Goal: Task Accomplishment & Management: Complete application form

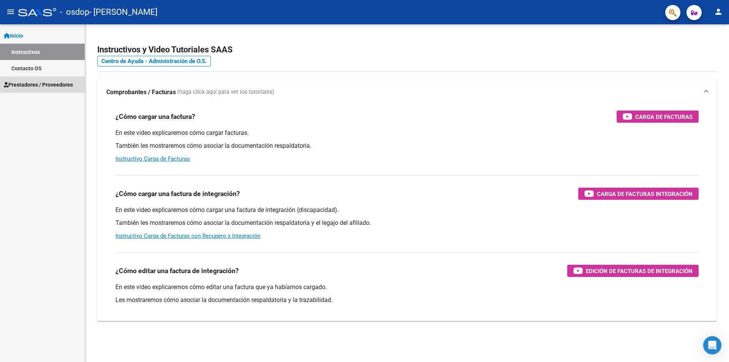
click at [62, 87] on span "Prestadores / Proveedores" at bounding box center [38, 85] width 69 height 8
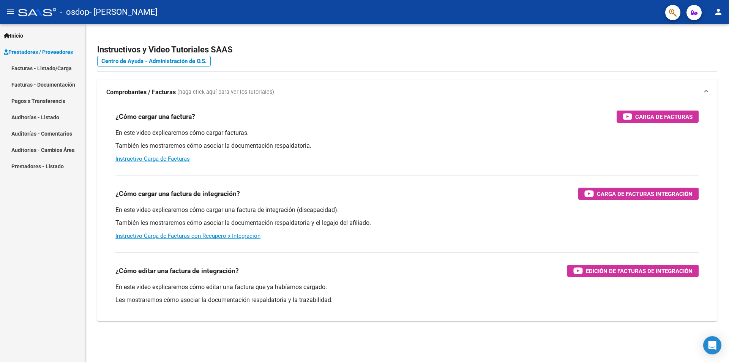
click at [50, 86] on link "Facturas - Documentación" at bounding box center [42, 84] width 85 height 16
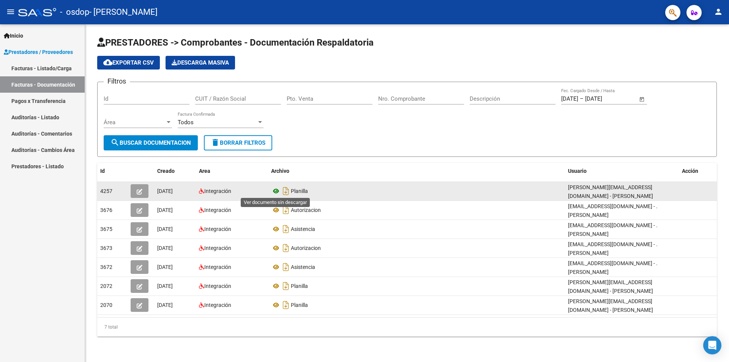
click at [273, 190] on icon at bounding box center [276, 191] width 10 height 9
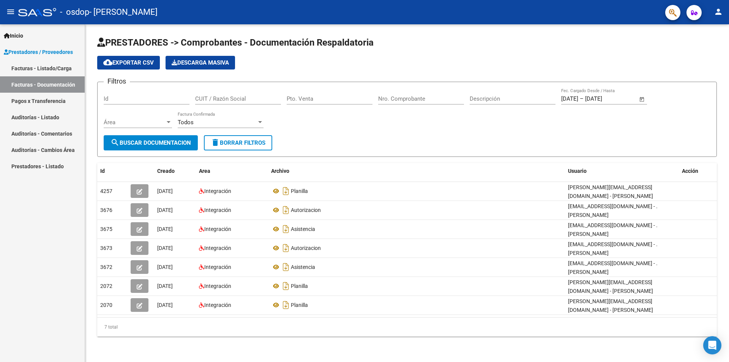
click at [34, 71] on link "Facturas - Listado/Carga" at bounding box center [42, 68] width 85 height 16
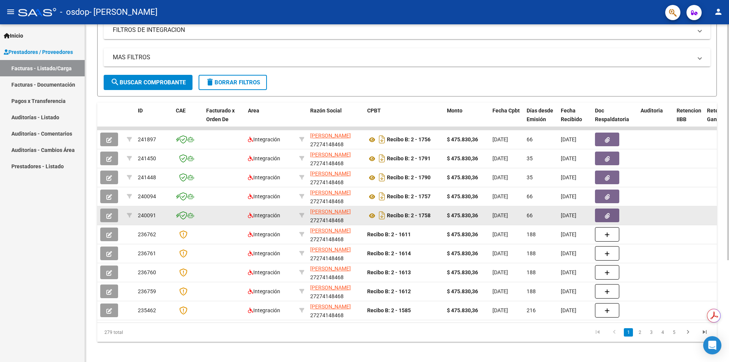
scroll to position [146, 0]
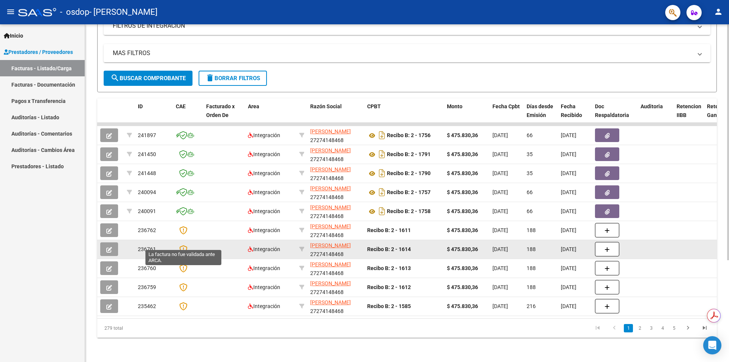
click at [182, 245] on icon at bounding box center [183, 249] width 8 height 8
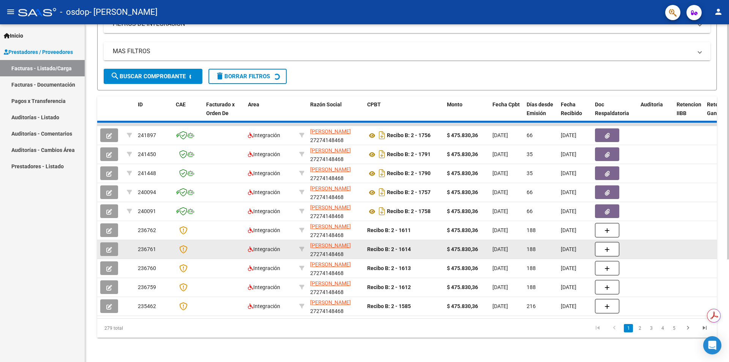
scroll to position [0, 0]
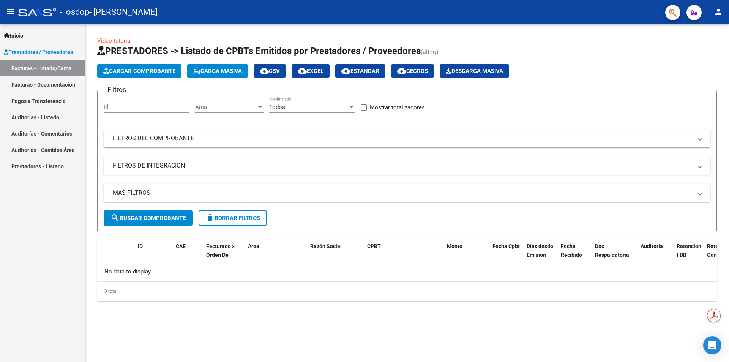
click at [60, 82] on link "Facturas - Documentación" at bounding box center [42, 84] width 85 height 16
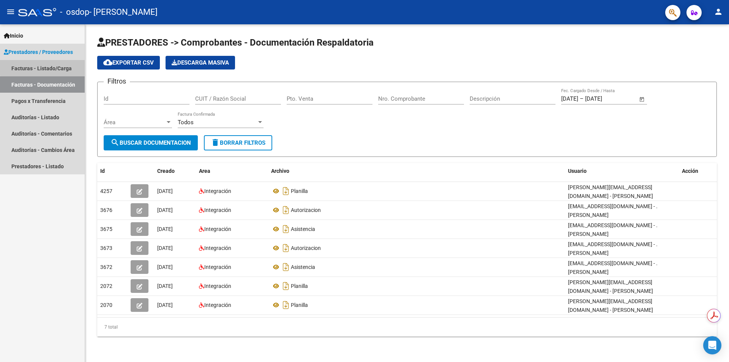
click at [61, 66] on link "Facturas - Listado/Carga" at bounding box center [42, 68] width 85 height 16
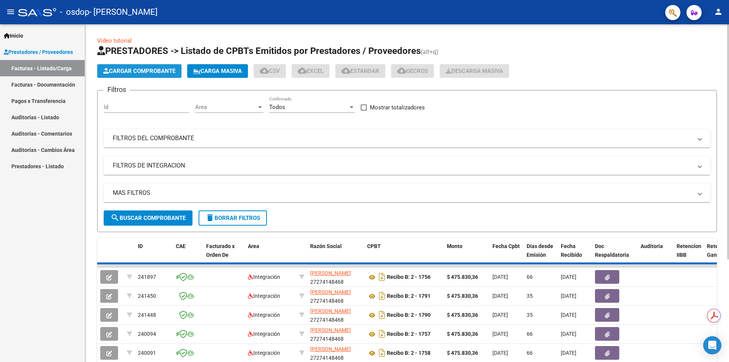
click at [131, 70] on span "Cargar Comprobante" at bounding box center [139, 71] width 72 height 7
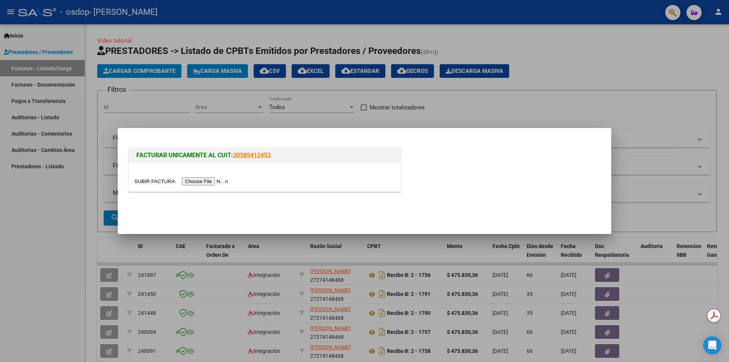
click at [196, 180] on input "file" at bounding box center [182, 181] width 96 height 8
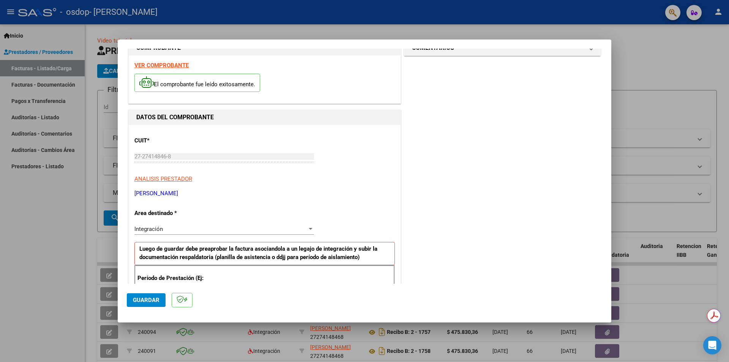
scroll to position [57, 0]
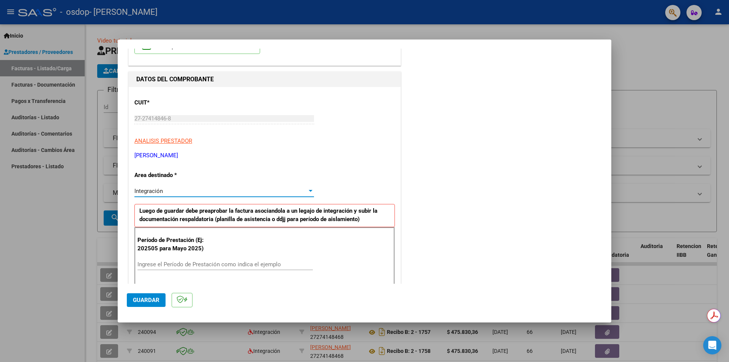
click at [240, 194] on div "Integración" at bounding box center [220, 191] width 173 height 7
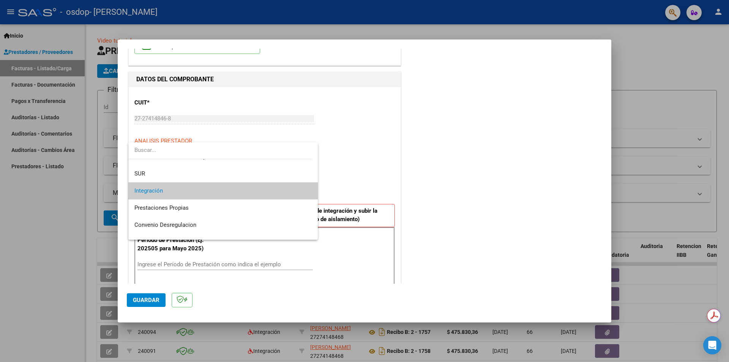
scroll to position [0, 0]
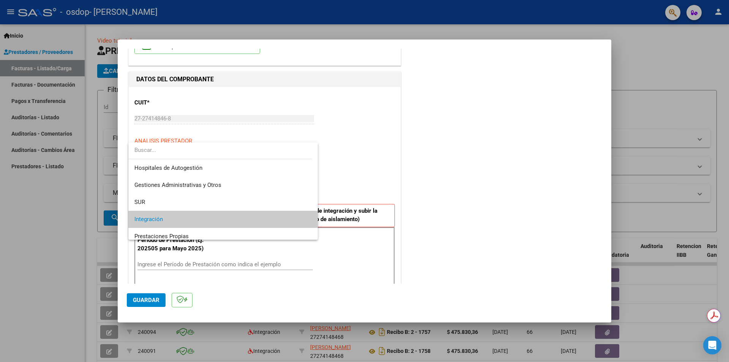
click at [229, 218] on span "Integración" at bounding box center [222, 219] width 177 height 17
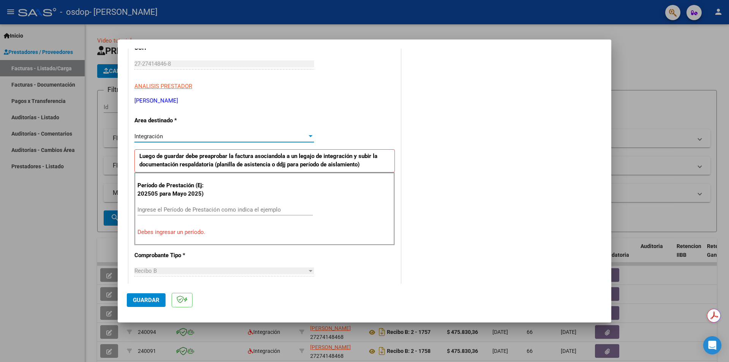
scroll to position [133, 0]
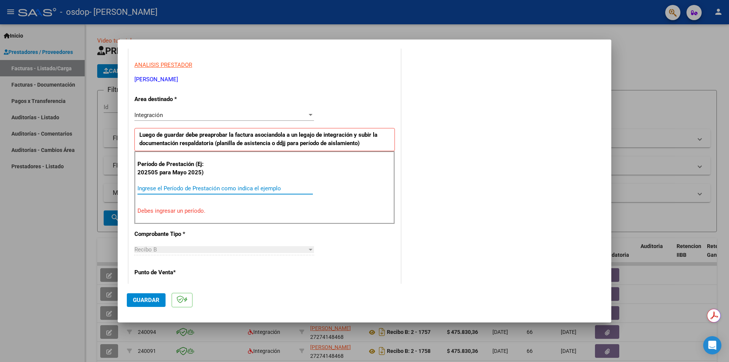
click at [195, 189] on input "Ingrese el Período de Prestación como indica el ejemplo" at bounding box center [226, 188] width 176 height 7
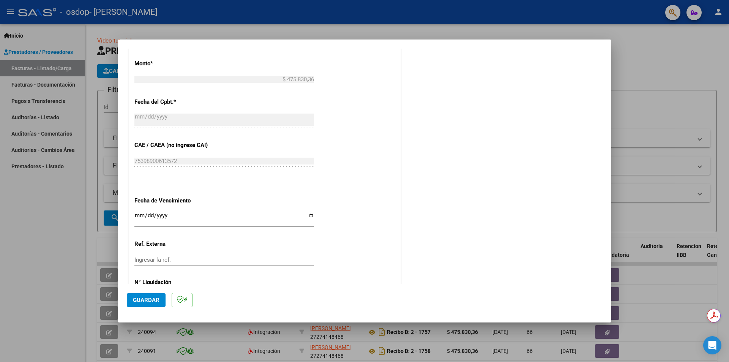
scroll to position [433, 0]
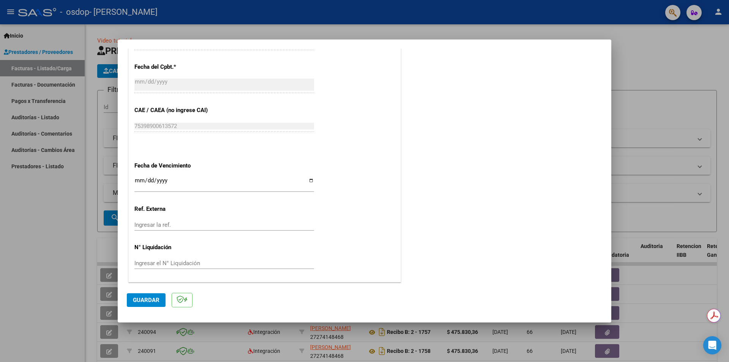
type input "202509"
click at [159, 300] on button "Guardar" at bounding box center [146, 300] width 39 height 14
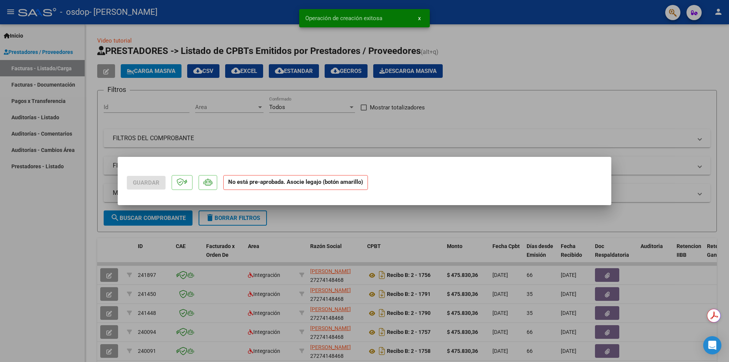
scroll to position [0, 0]
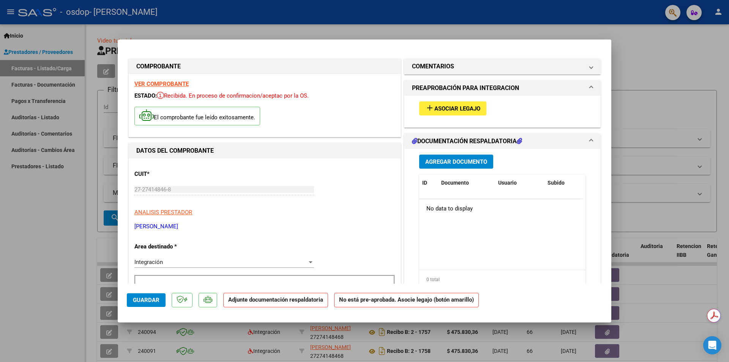
click at [464, 106] on span "Asociar Legajo" at bounding box center [458, 108] width 46 height 7
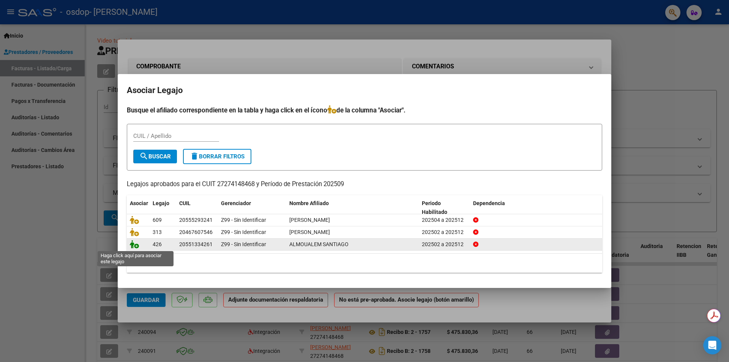
click at [138, 244] on icon at bounding box center [134, 244] width 9 height 8
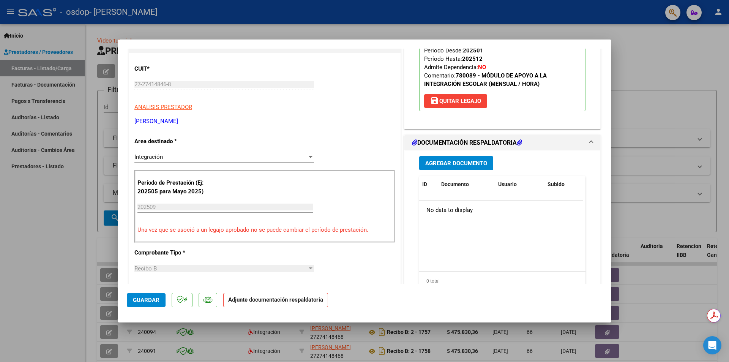
scroll to position [114, 0]
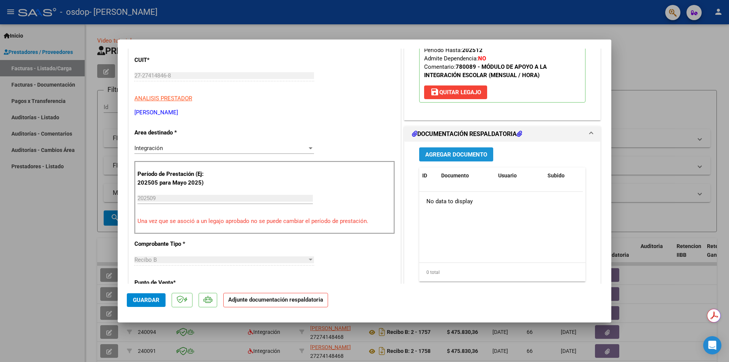
click at [483, 153] on span "Agregar Documento" at bounding box center [457, 154] width 62 height 7
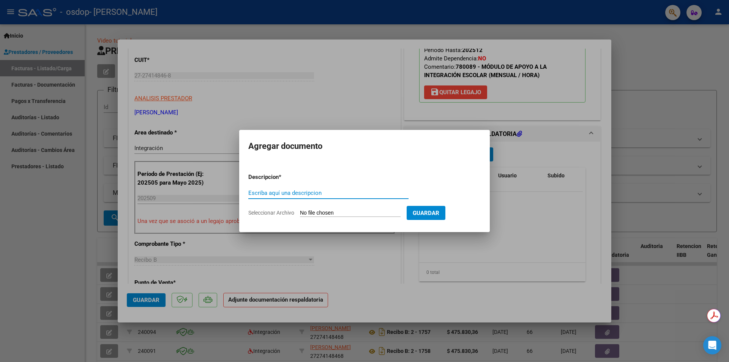
click at [435, 213] on span "Guardar" at bounding box center [426, 213] width 27 height 7
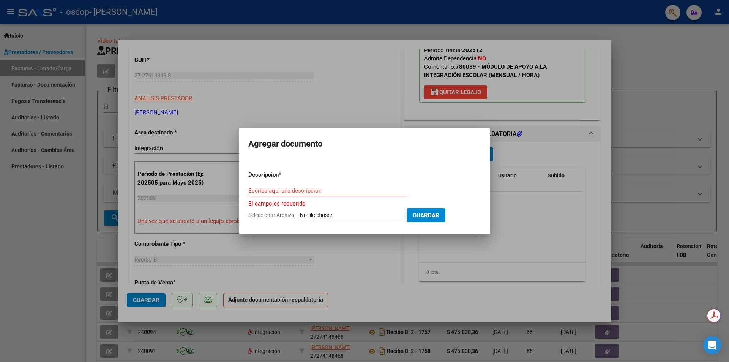
click at [353, 196] on div "Escriba aquí una descripcion" at bounding box center [328, 190] width 160 height 11
click at [351, 191] on input "Escriba aquí una descripcion" at bounding box center [328, 190] width 160 height 7
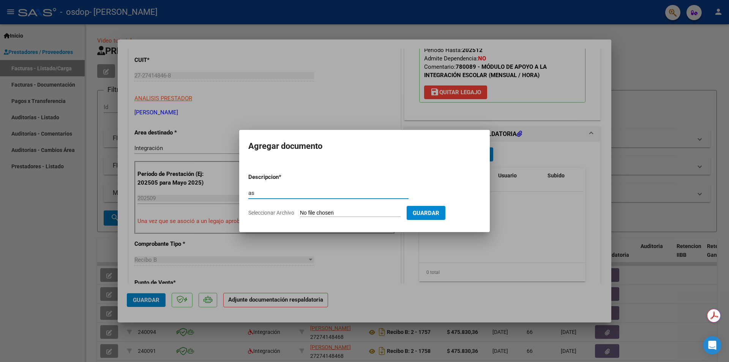
type input "a"
type input "ASISTENCIA"
click at [321, 213] on input "Seleccionar Archivo" at bounding box center [350, 213] width 101 height 7
type input "C:\fakepath\ASIST IE SEPTIEMBRE ALMOUALEN.pdf"
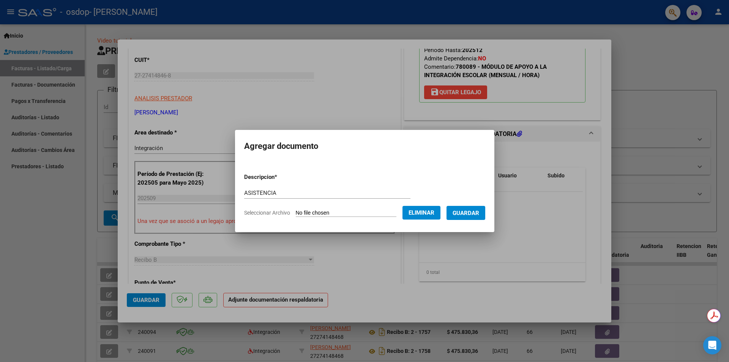
click at [478, 210] on span "Guardar" at bounding box center [466, 213] width 27 height 7
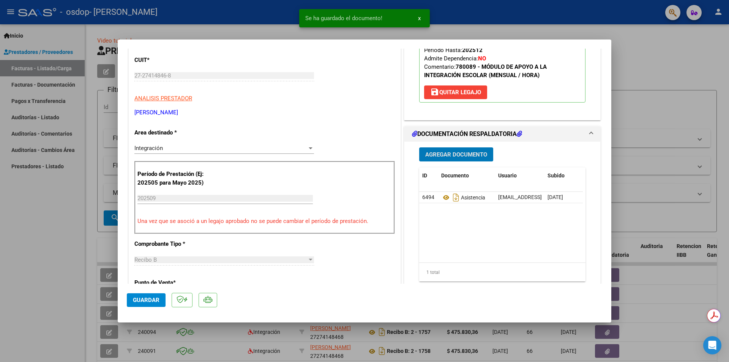
click at [469, 156] on span "Agregar Documento" at bounding box center [457, 154] width 62 height 7
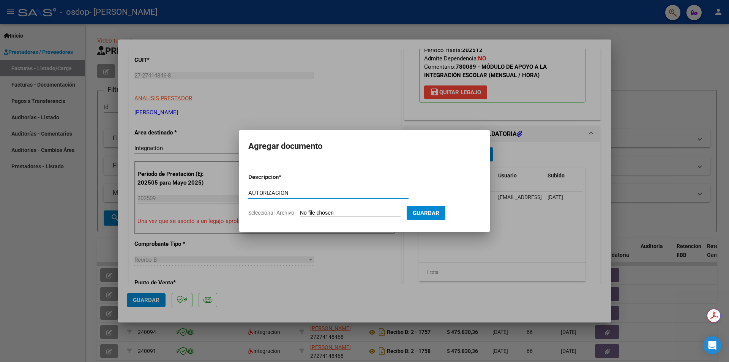
type input "AUTORIZACION"
click at [332, 213] on input "Seleccionar Archivo" at bounding box center [350, 213] width 101 height 7
type input "C:\fakepath\ALMOUALEN.pdf"
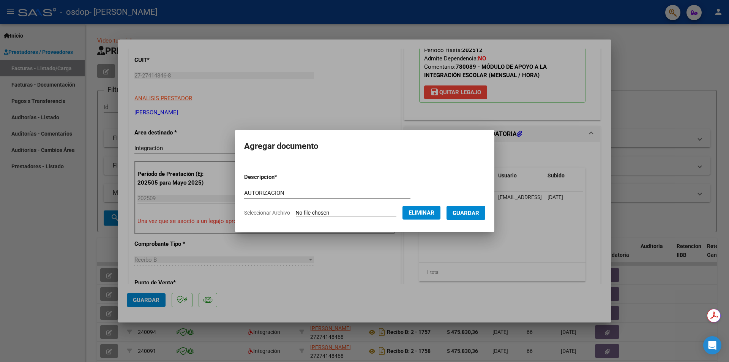
click at [473, 214] on span "Guardar" at bounding box center [466, 213] width 27 height 7
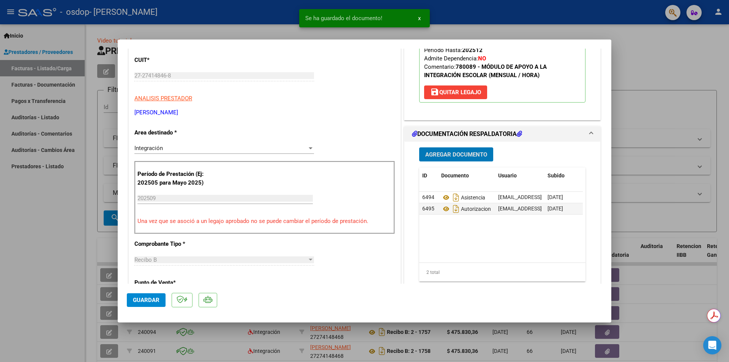
click at [452, 152] on span "Agregar Documento" at bounding box center [457, 154] width 62 height 7
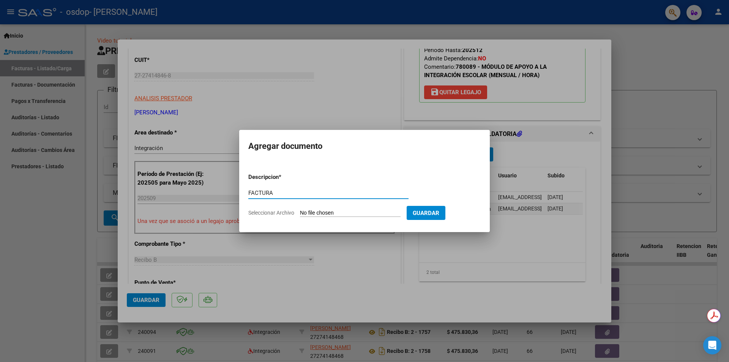
type input "FACTURA"
click at [392, 213] on input "Seleccionar Archivo" at bounding box center [350, 213] width 101 height 7
type input "C:\fakepath\27274148468_009_00002_00001826 ALMOUALEN.pdf"
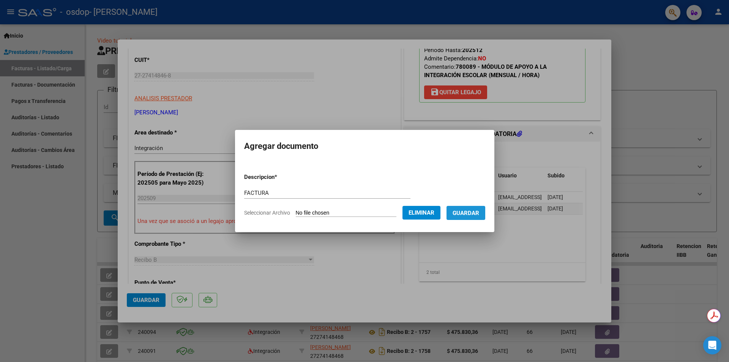
click at [475, 210] on span "Guardar" at bounding box center [466, 213] width 27 height 7
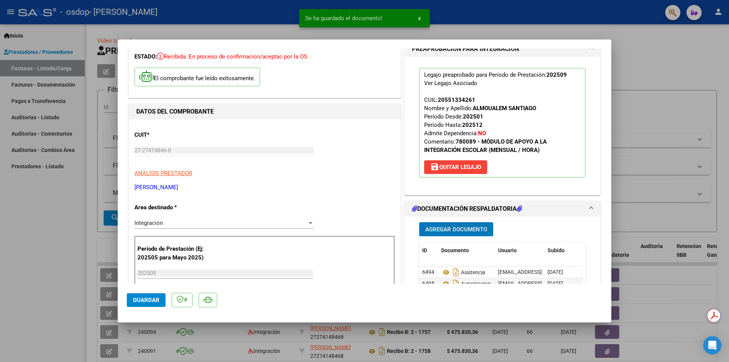
scroll to position [0, 0]
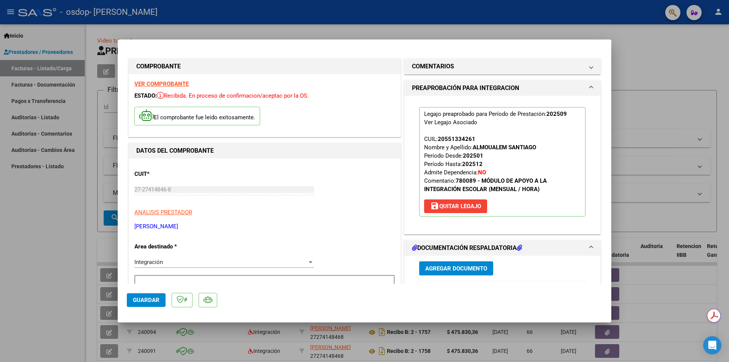
click at [160, 86] on strong "VER COMPROBANTE" at bounding box center [161, 84] width 54 height 7
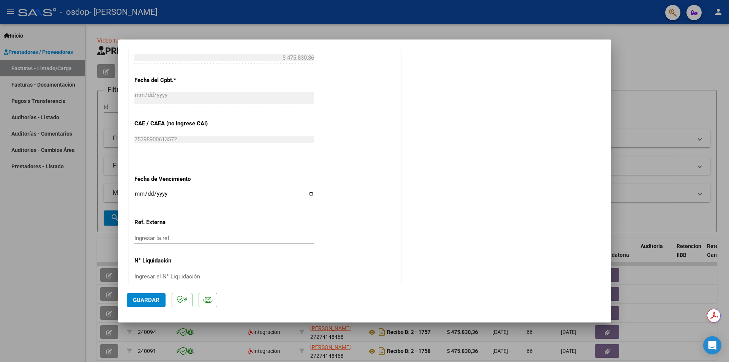
scroll to position [445, 0]
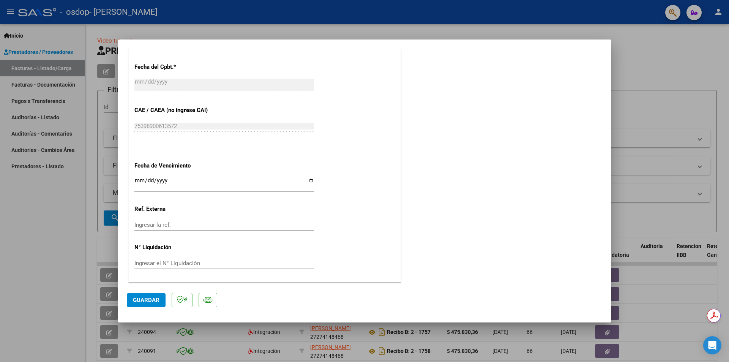
click at [138, 301] on span "Guardar" at bounding box center [146, 300] width 27 height 7
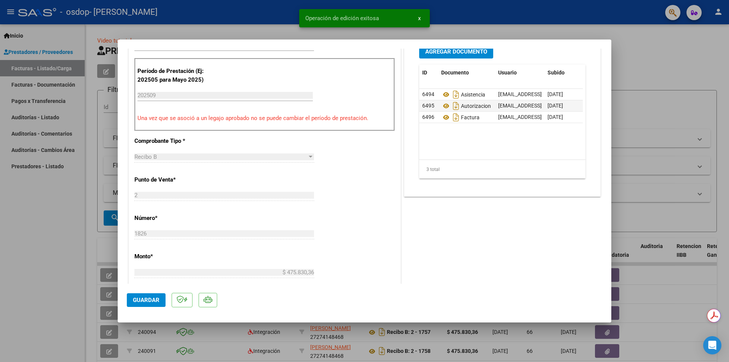
scroll to position [0, 0]
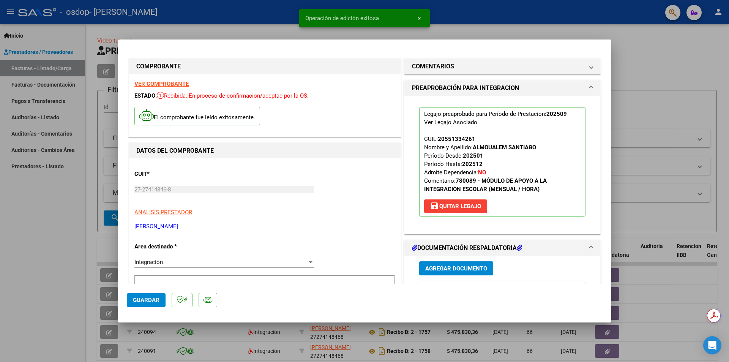
click at [479, 37] on div at bounding box center [364, 181] width 729 height 362
type input "$ 0,00"
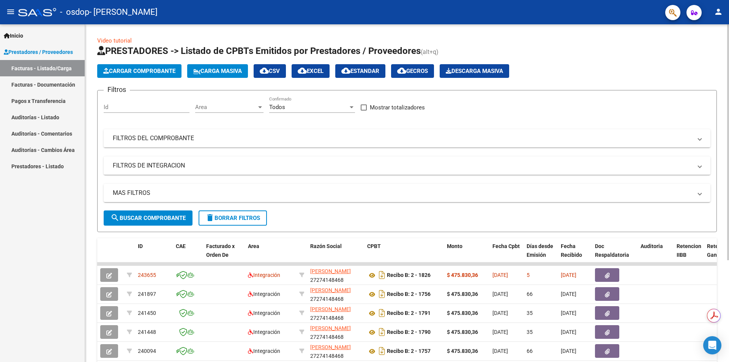
click at [175, 73] on span "Cargar Comprobante" at bounding box center [139, 71] width 72 height 7
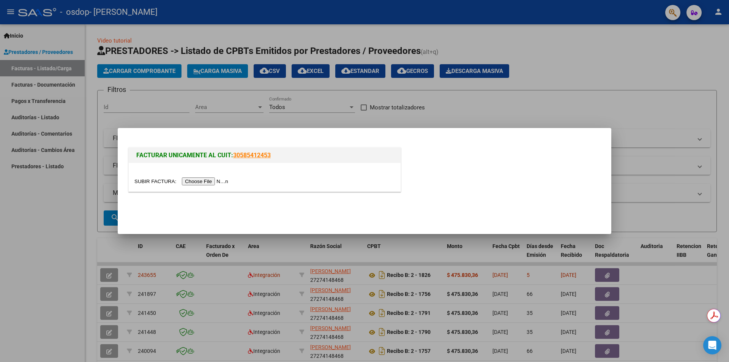
click at [189, 177] on input "file" at bounding box center [182, 181] width 96 height 8
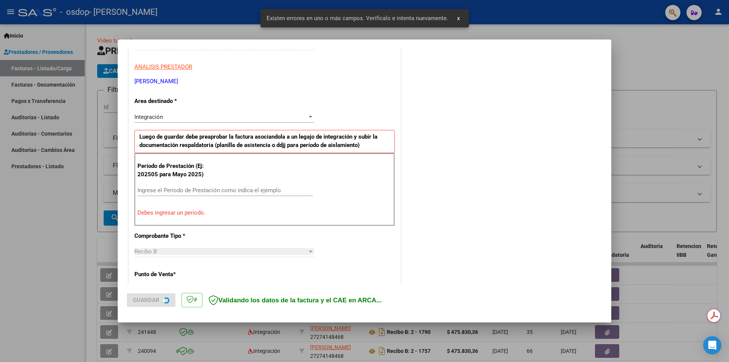
scroll to position [133, 0]
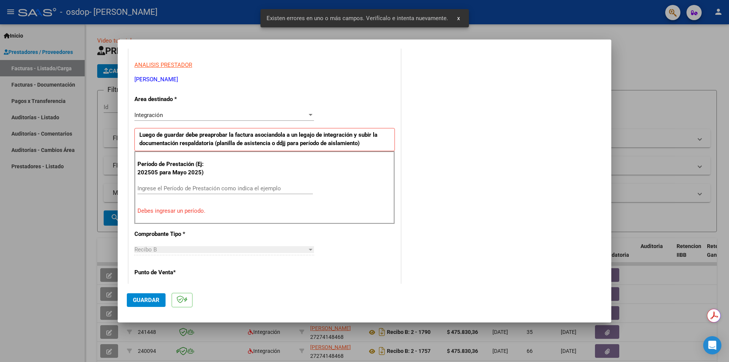
click at [176, 116] on div "Integración" at bounding box center [220, 115] width 173 height 7
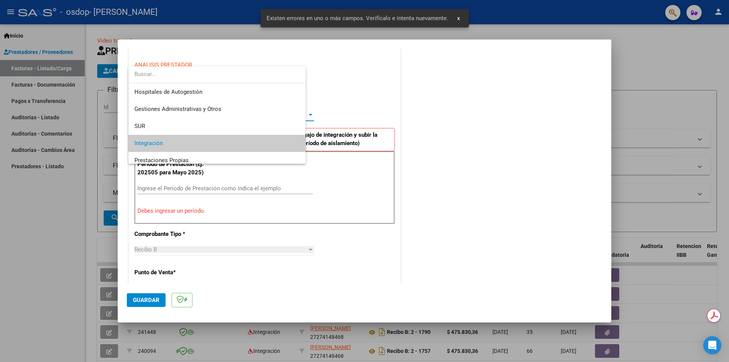
scroll to position [28, 0]
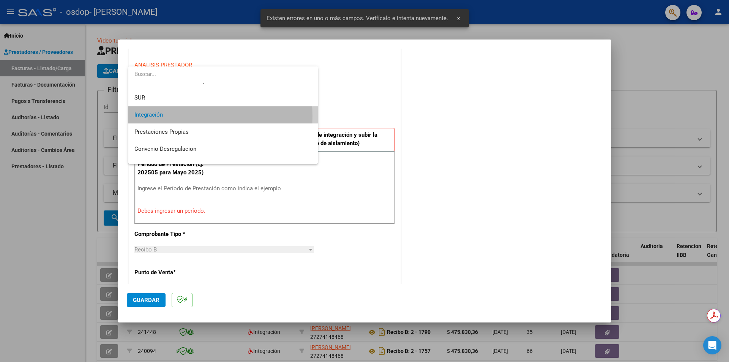
click at [176, 116] on span "Integración" at bounding box center [222, 114] width 177 height 17
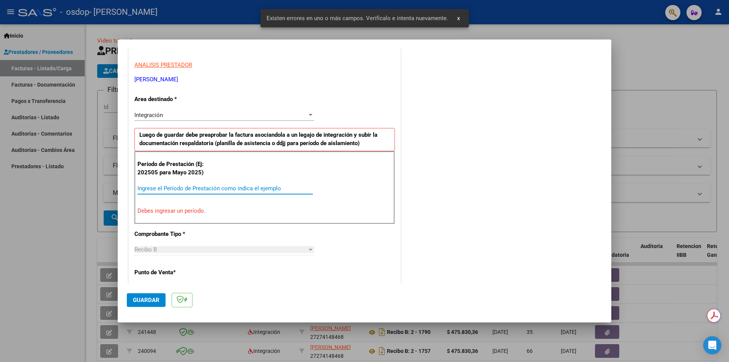
click at [206, 188] on input "Ingrese el Período de Prestación como indica el ejemplo" at bounding box center [226, 188] width 176 height 7
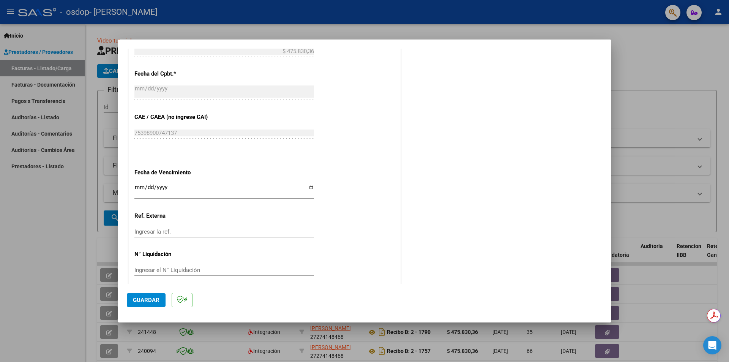
scroll to position [433, 0]
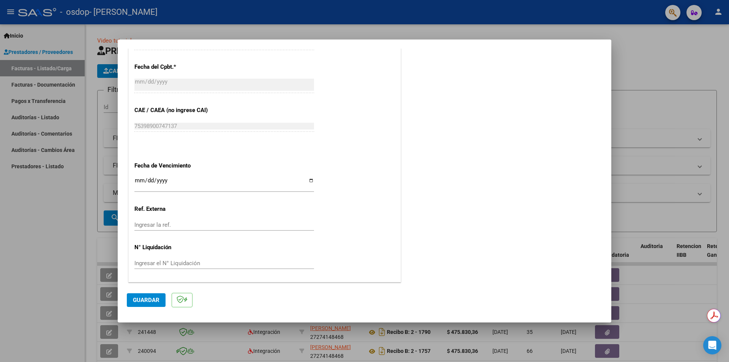
type input "202509"
click at [148, 300] on span "Guardar" at bounding box center [146, 300] width 27 height 7
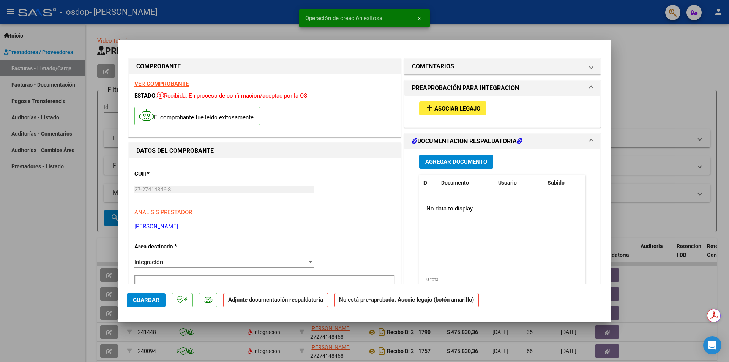
click at [466, 107] on span "Asociar Legajo" at bounding box center [458, 108] width 46 height 7
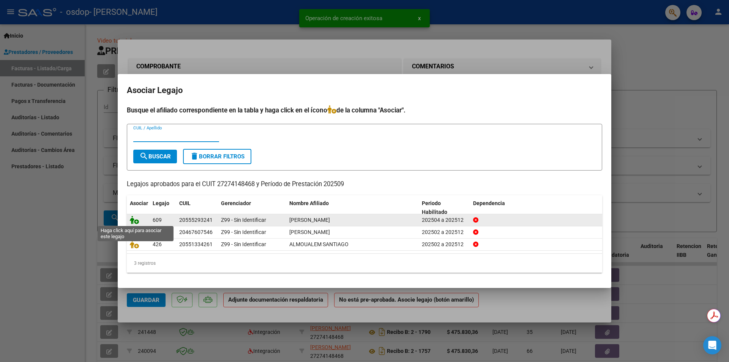
click at [136, 220] on icon at bounding box center [134, 220] width 9 height 8
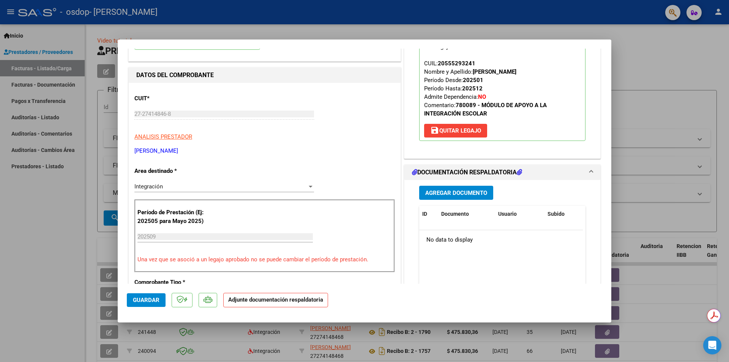
scroll to position [76, 0]
click at [462, 192] on span "Agregar Documento" at bounding box center [457, 192] width 62 height 7
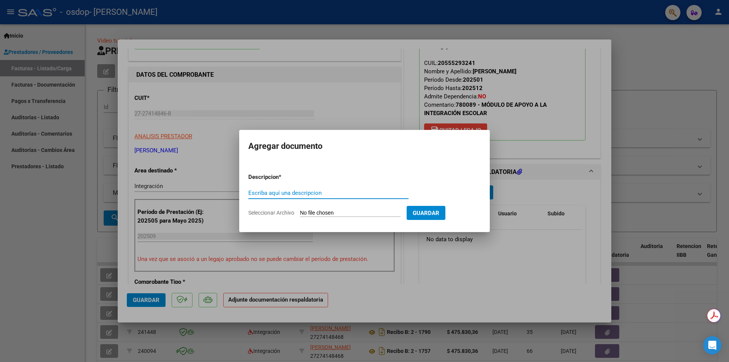
click at [312, 194] on input "Escriba aquí una descripcion" at bounding box center [328, 193] width 160 height 7
type input "ASISTENCIA"
click at [370, 212] on input "Seleccionar Archivo" at bounding box center [350, 213] width 101 height 7
type input "C:\fakepath\ASIST IE SEPTIEMBRE QUINTERO.pdf"
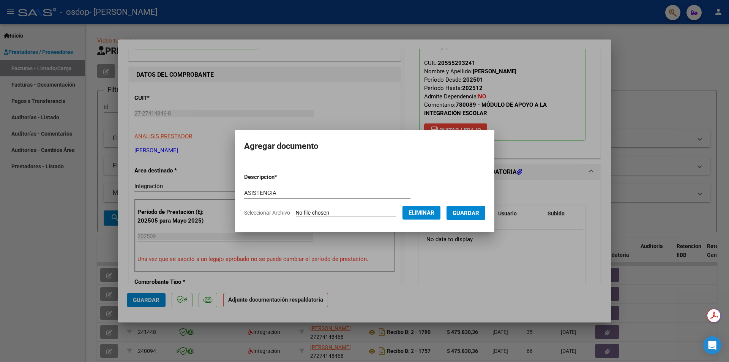
click at [474, 214] on span "Guardar" at bounding box center [466, 213] width 27 height 7
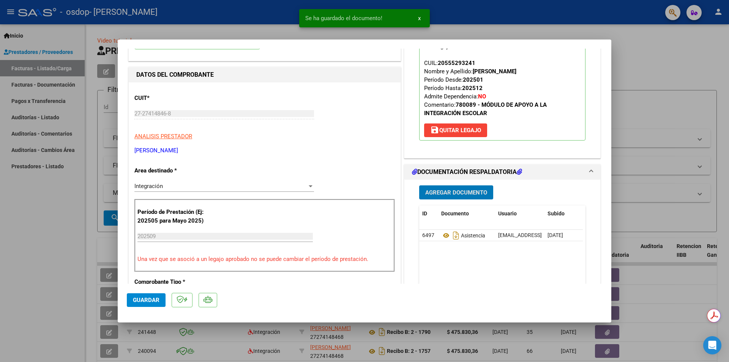
click at [456, 195] on span "Agregar Documento" at bounding box center [457, 192] width 62 height 7
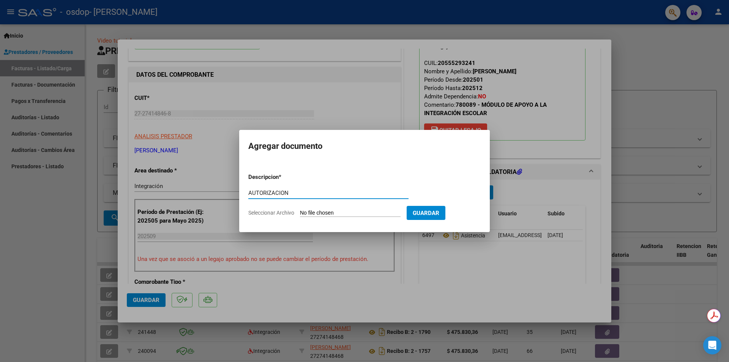
type input "AUTORIZACION"
click at [342, 210] on input "Seleccionar Archivo" at bounding box center [350, 213] width 101 height 7
type input "C:\fakepath\QUINTERO CIRO IE.pdf"
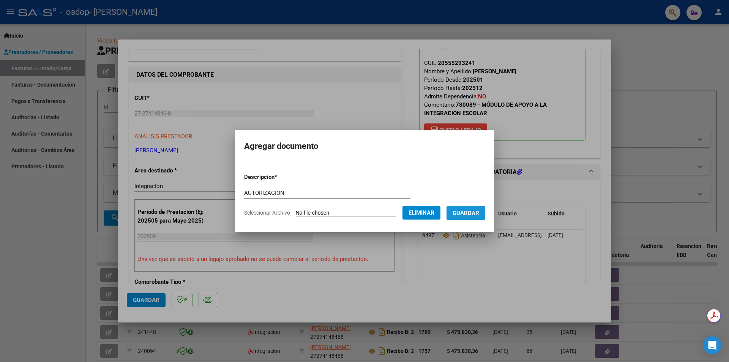
click at [469, 218] on button "Guardar" at bounding box center [466, 213] width 39 height 14
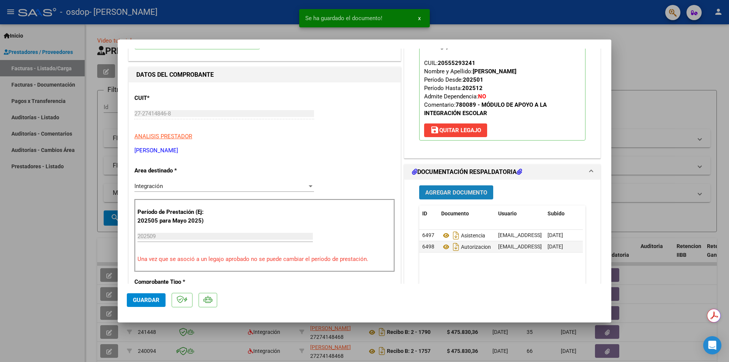
click at [464, 190] on span "Agregar Documento" at bounding box center [457, 192] width 62 height 7
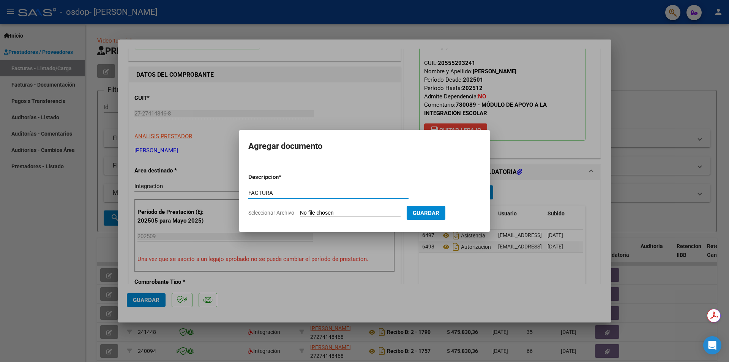
type input "FACTURA"
click at [353, 214] on input "Seleccionar Archivo" at bounding box center [350, 213] width 101 height 7
type input "C:\fakepath\27274148468_009_00002_00001827 QUINTERO.pdf"
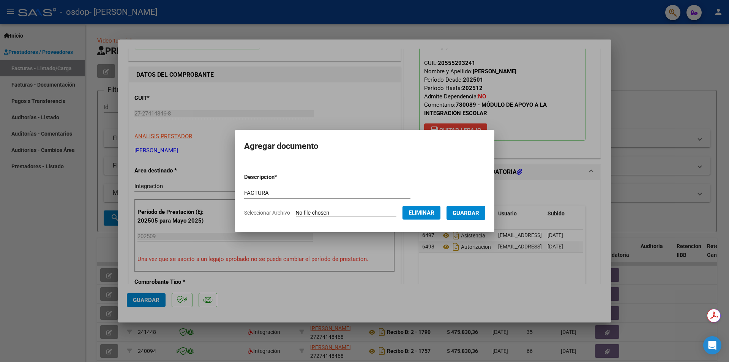
click at [476, 209] on button "Guardar" at bounding box center [466, 213] width 39 height 14
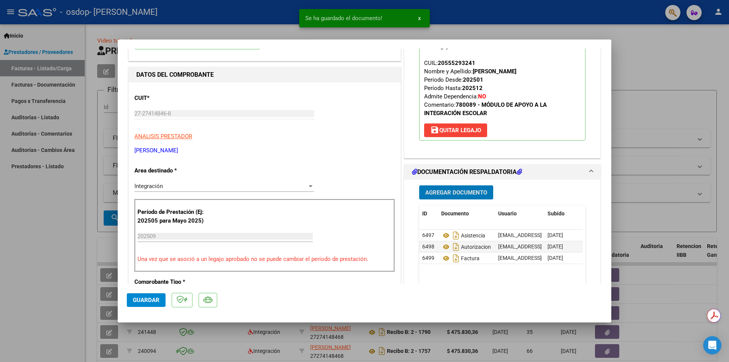
click at [149, 297] on span "Guardar" at bounding box center [146, 300] width 27 height 7
click at [466, 36] on div at bounding box center [364, 181] width 729 height 362
type input "$ 0,00"
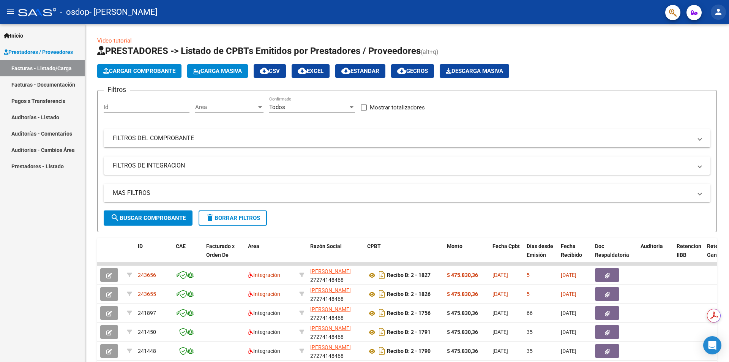
click at [720, 12] on mat-icon "person" at bounding box center [718, 11] width 9 height 9
click at [710, 47] on button "exit_to_app Salir" at bounding box center [703, 50] width 46 height 18
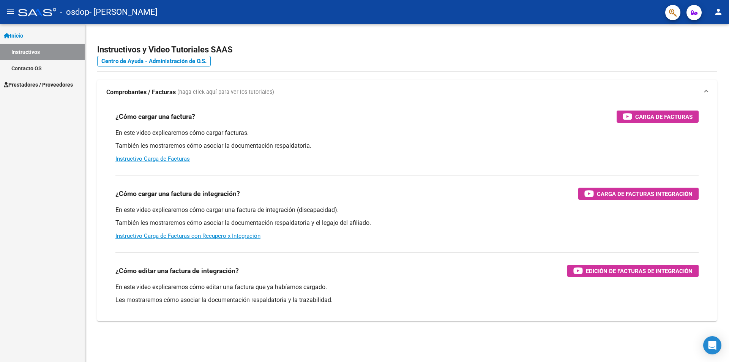
click at [58, 88] on span "Prestadores / Proveedores" at bounding box center [38, 85] width 69 height 8
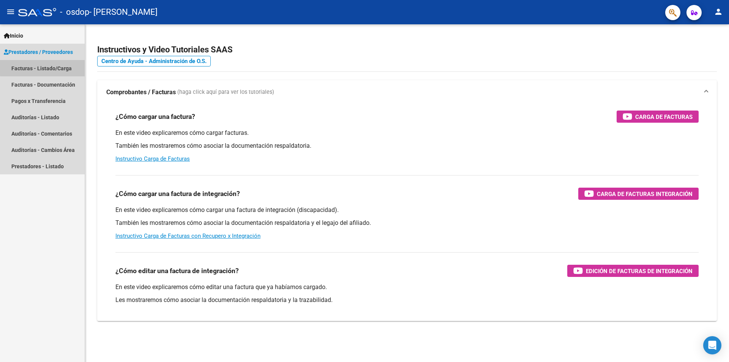
click at [66, 66] on link "Facturas - Listado/Carga" at bounding box center [42, 68] width 85 height 16
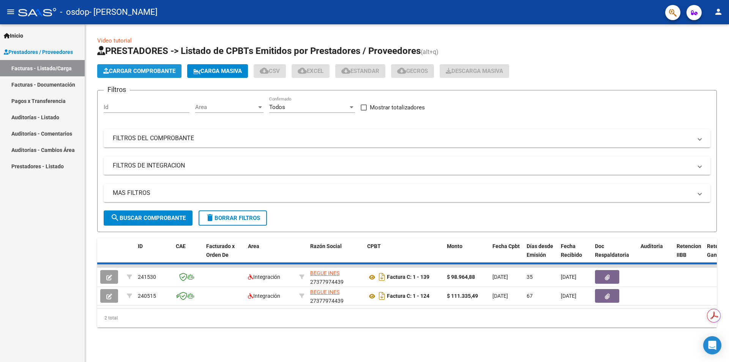
click at [128, 72] on span "Cargar Comprobante" at bounding box center [139, 71] width 72 height 7
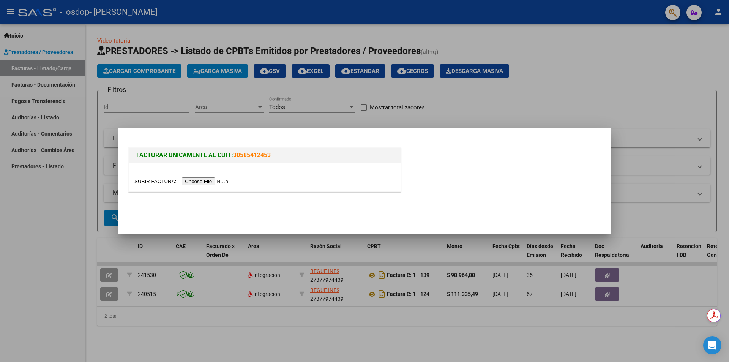
click at [215, 180] on input "file" at bounding box center [182, 181] width 96 height 8
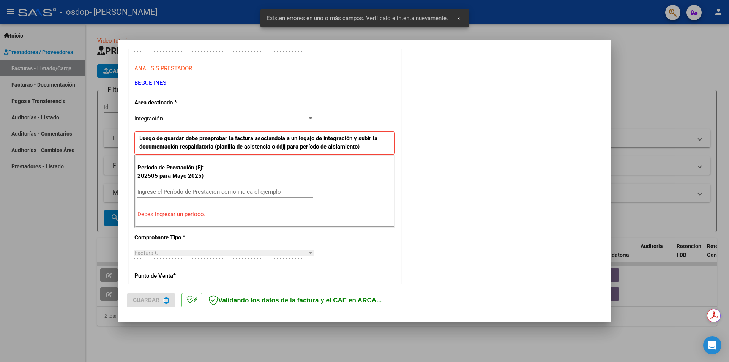
scroll to position [133, 0]
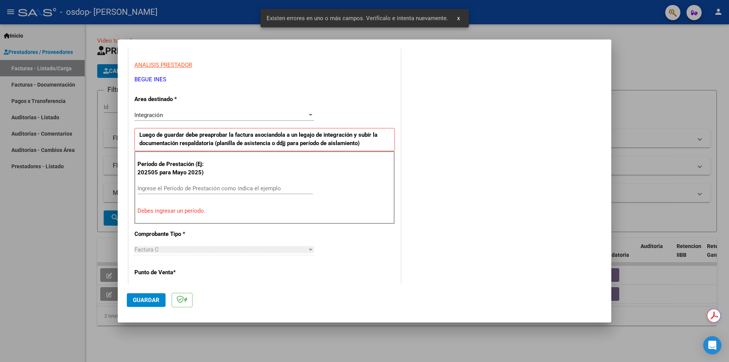
click at [224, 114] on div "Integración" at bounding box center [220, 115] width 173 height 7
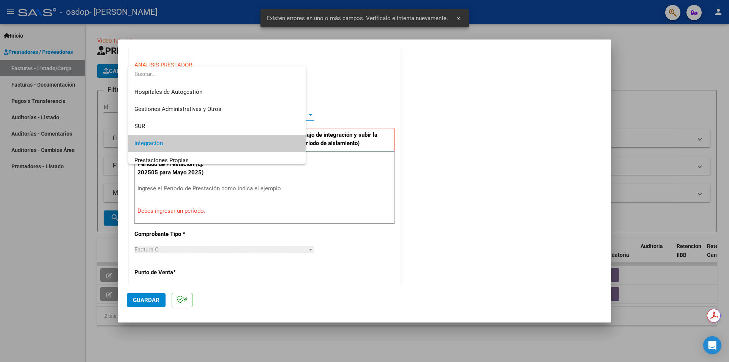
scroll to position [28, 0]
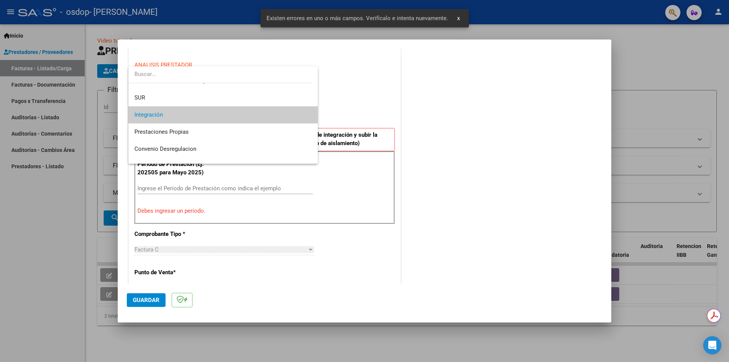
click at [224, 114] on span "Integración" at bounding box center [222, 114] width 177 height 17
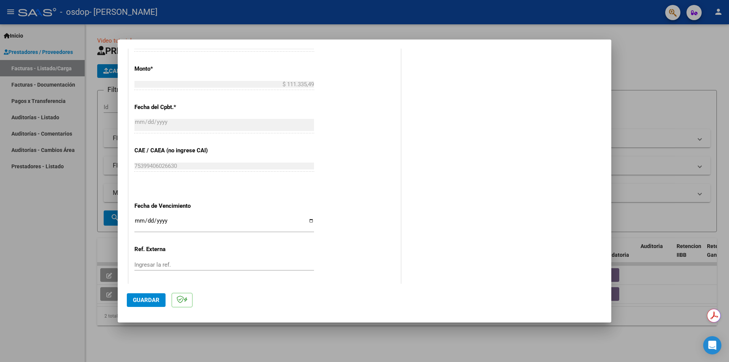
scroll to position [453, 0]
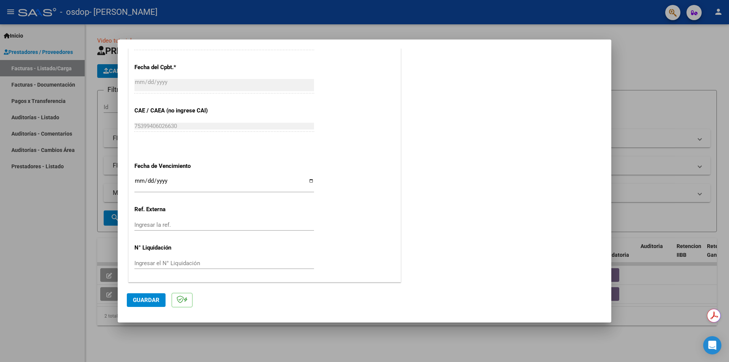
click at [156, 299] on span "Guardar" at bounding box center [146, 300] width 27 height 7
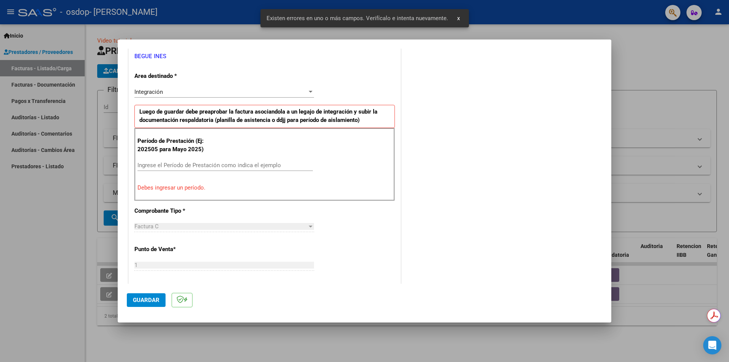
scroll to position [147, 0]
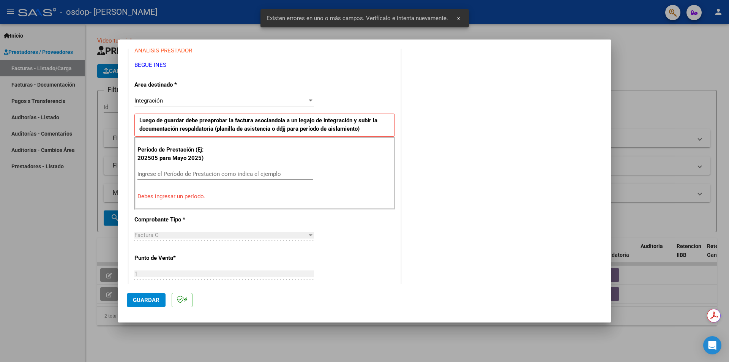
click at [206, 171] on input "Ingrese el Período de Prestación como indica el ejemplo" at bounding box center [226, 174] width 176 height 7
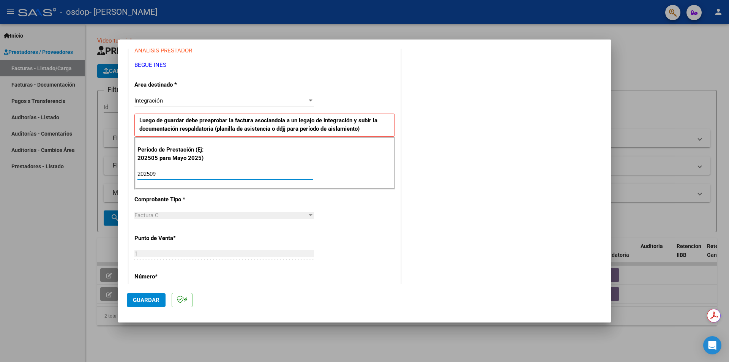
type input "202509"
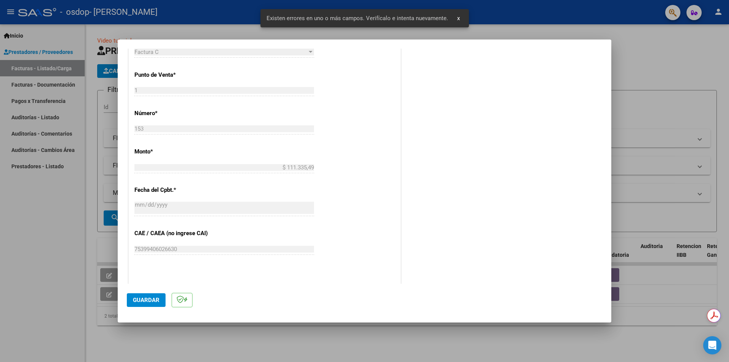
scroll to position [337, 0]
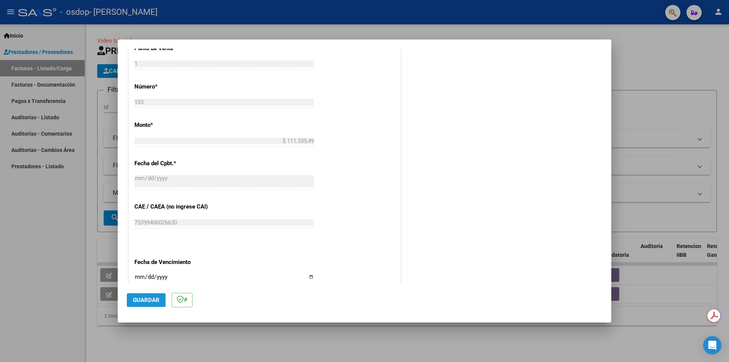
click at [140, 301] on span "Guardar" at bounding box center [146, 300] width 27 height 7
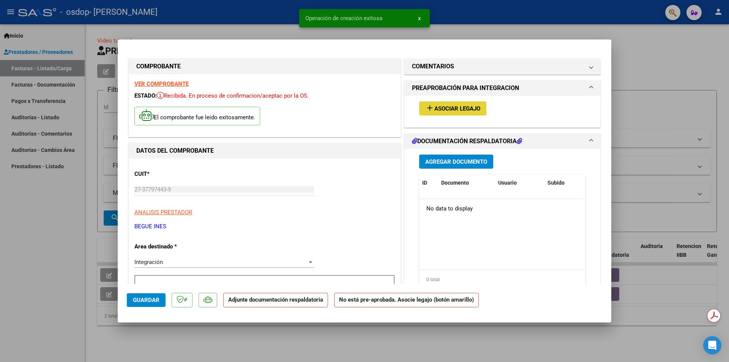
click at [463, 111] on span "Asociar Legajo" at bounding box center [458, 108] width 46 height 7
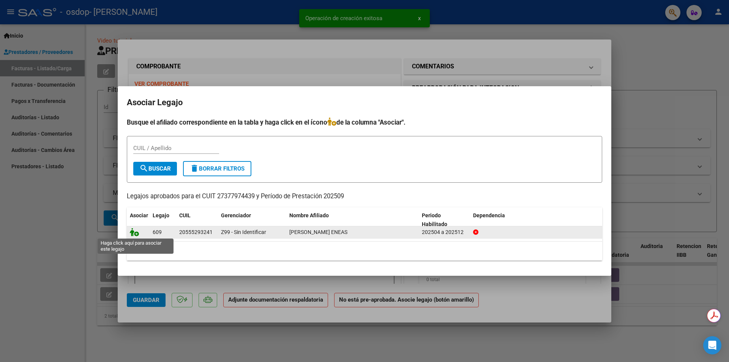
click at [136, 233] on icon at bounding box center [134, 232] width 9 height 8
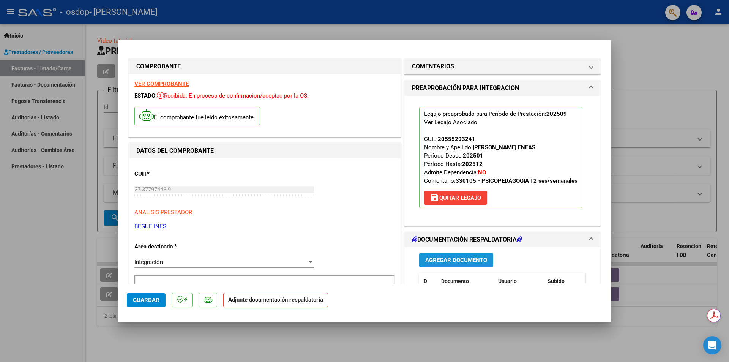
click at [477, 259] on span "Agregar Documento" at bounding box center [457, 260] width 62 height 7
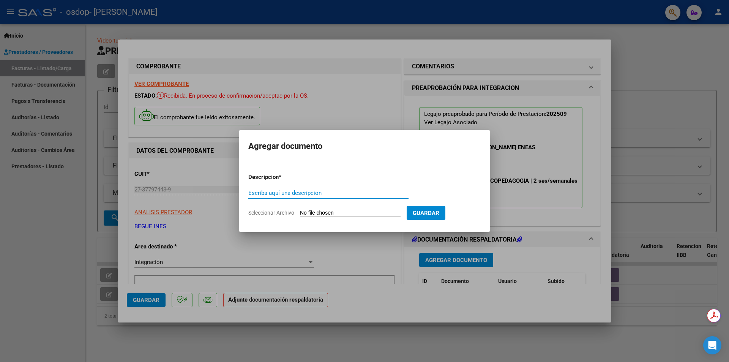
click at [334, 195] on input "Escriba aquí una descripcion" at bounding box center [328, 193] width 160 height 7
type input "a"
type input "factura"
click at [341, 208] on form "Descripcion * factura Escriba aquí una descripcion Seleccionar Archivo Guardar" at bounding box center [364, 194] width 233 height 55
click at [341, 209] on form "Descripcion * factura Escriba aquí una descripcion Seleccionar Archivo Guardar" at bounding box center [364, 194] width 233 height 55
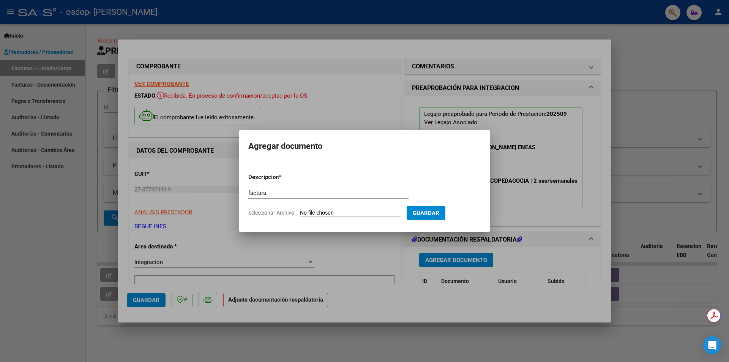
click at [342, 212] on input "Seleccionar Archivo" at bounding box center [350, 213] width 101 height 7
type input "C:\fakepath\27377974439_011_00001_00000153 Quintero Septiembre 2025.pdf"
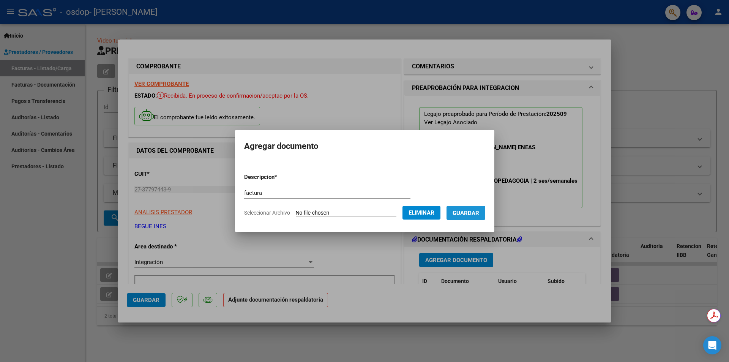
click at [471, 217] on button "Guardar" at bounding box center [466, 213] width 39 height 14
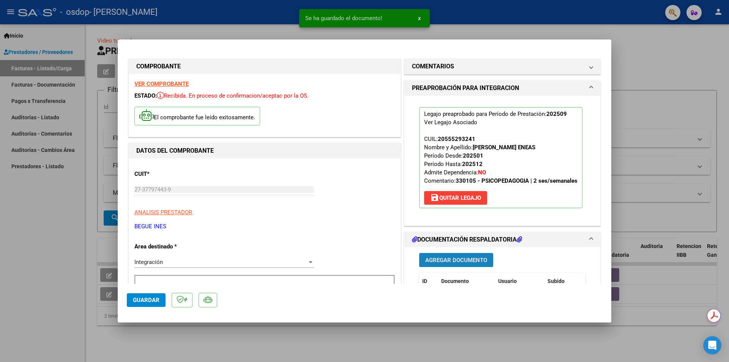
click at [461, 255] on button "Agregar Documento" at bounding box center [456, 260] width 74 height 14
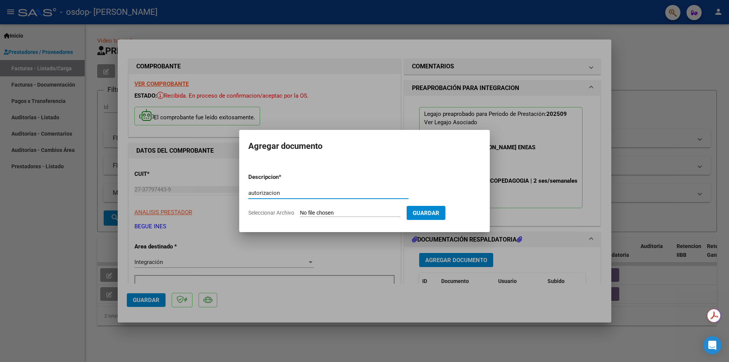
type input "autorizacion"
click at [376, 213] on input "Seleccionar Archivo" at bounding box center [350, 213] width 101 height 7
type input "C:\fakepath\[PERSON_NAME] TERAPIAS.pdf"
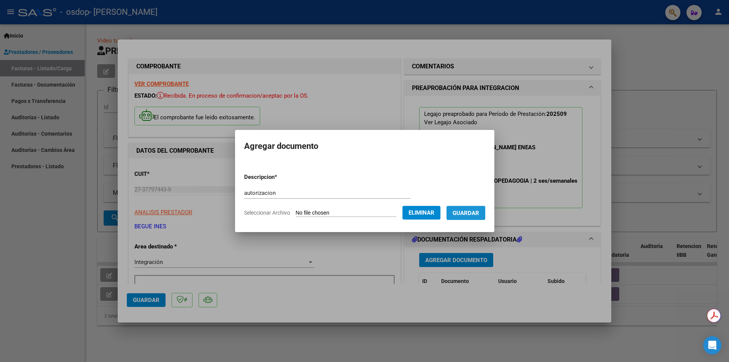
click at [464, 213] on span "Guardar" at bounding box center [466, 213] width 27 height 7
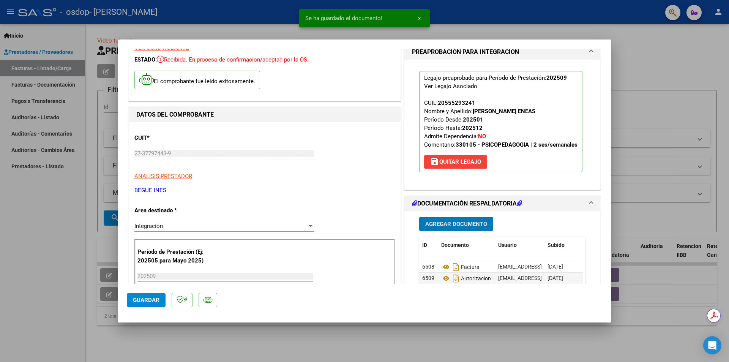
scroll to position [76, 0]
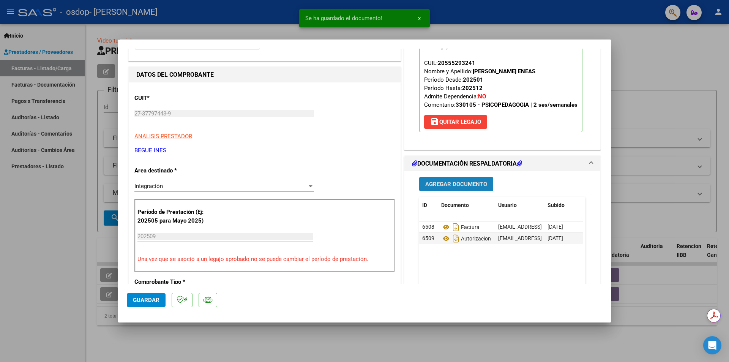
click at [456, 187] on span "Agregar Documento" at bounding box center [457, 184] width 62 height 7
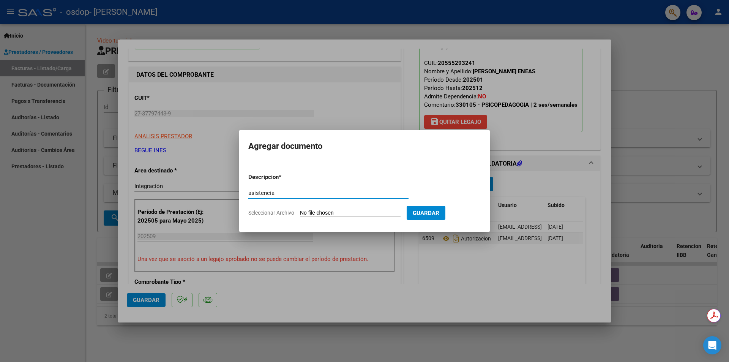
type input "asistencia"
click at [364, 212] on input "Seleccionar Archivo" at bounding box center [350, 213] width 101 height 7
type input "C:\fakepath\ASIST PSP SEPTIEMBRE QUINTERO.pdf"
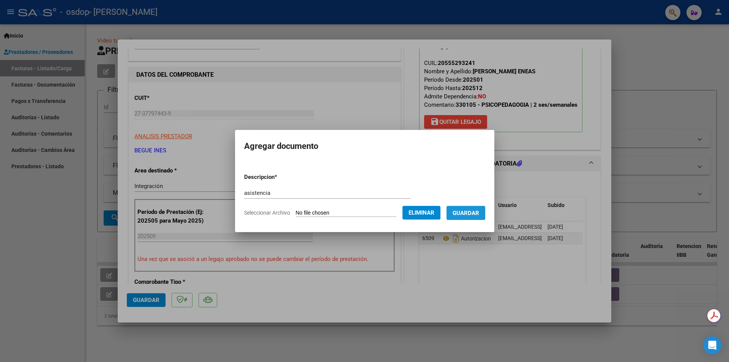
click at [473, 214] on span "Guardar" at bounding box center [466, 213] width 27 height 7
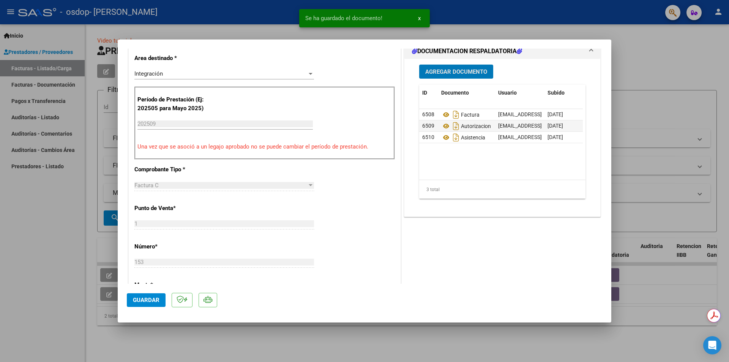
scroll to position [190, 0]
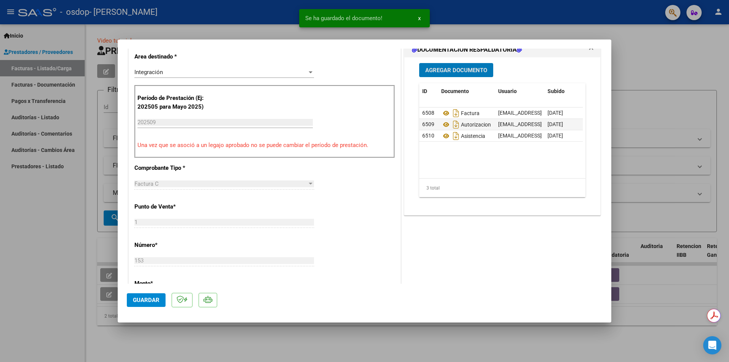
click at [136, 294] on button "Guardar" at bounding box center [146, 300] width 39 height 14
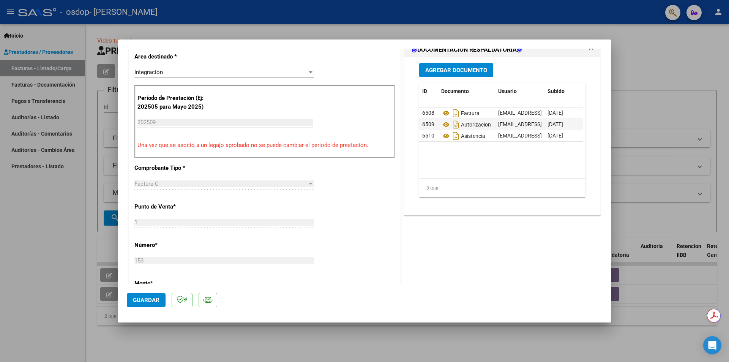
click at [136, 296] on button "Guardar" at bounding box center [146, 300] width 39 height 14
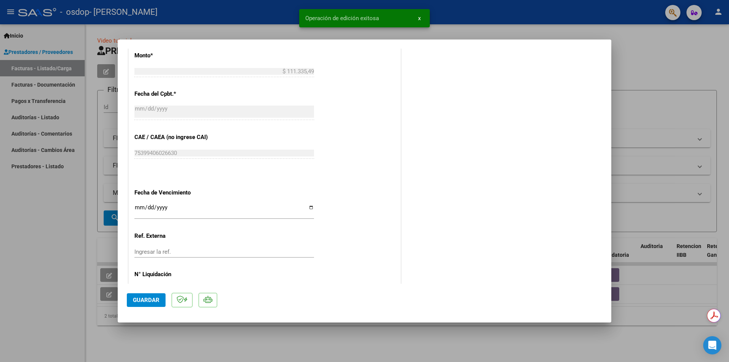
scroll to position [445, 0]
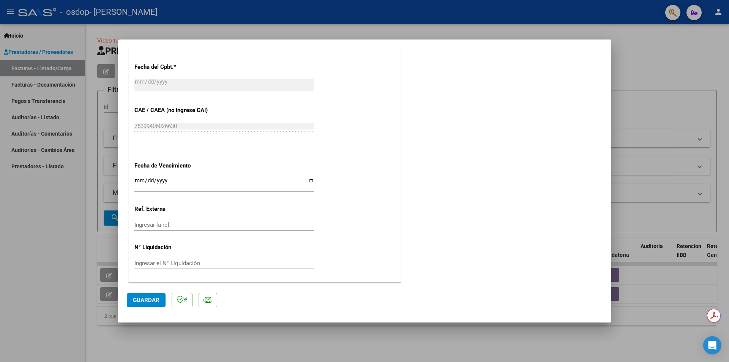
click at [153, 297] on span "Guardar" at bounding box center [146, 300] width 27 height 7
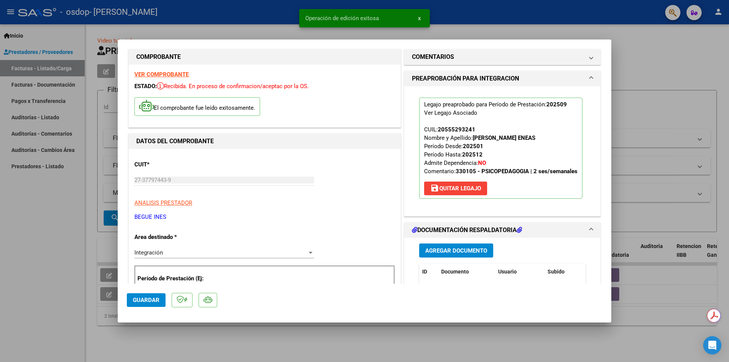
scroll to position [0, 0]
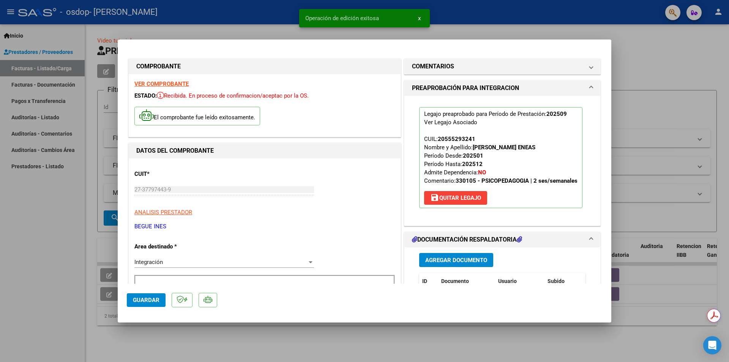
click at [577, 34] on div at bounding box center [364, 181] width 729 height 362
type input "$ 0,00"
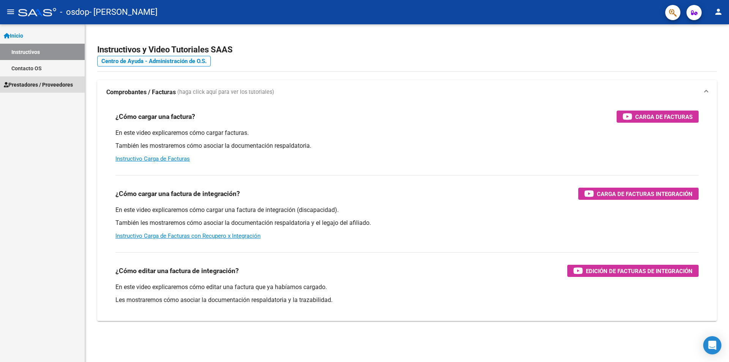
click at [60, 78] on link "Prestadores / Proveedores" at bounding box center [42, 84] width 85 height 16
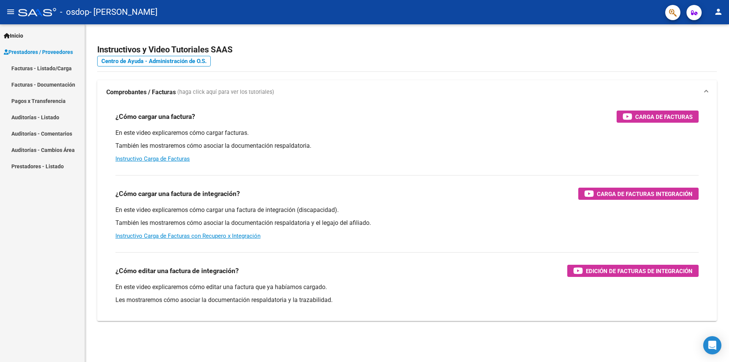
click at [59, 69] on link "Facturas - Listado/Carga" at bounding box center [42, 68] width 85 height 16
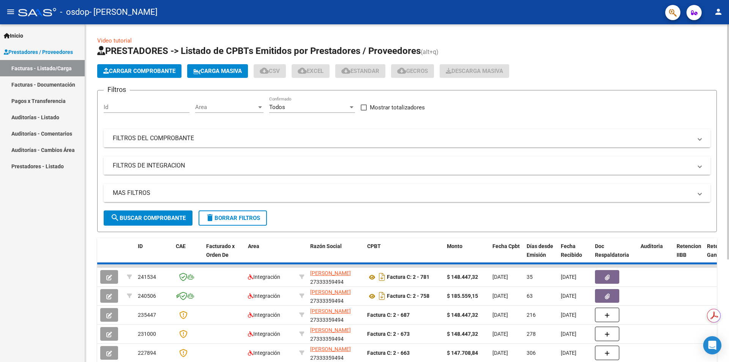
click at [165, 74] on span "Cargar Comprobante" at bounding box center [139, 71] width 72 height 7
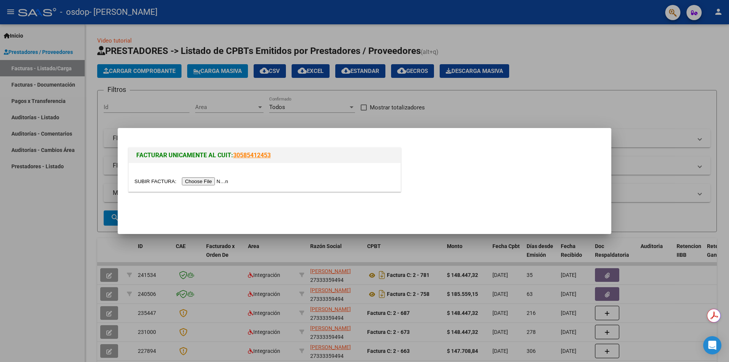
click at [218, 183] on input "file" at bounding box center [182, 181] width 96 height 8
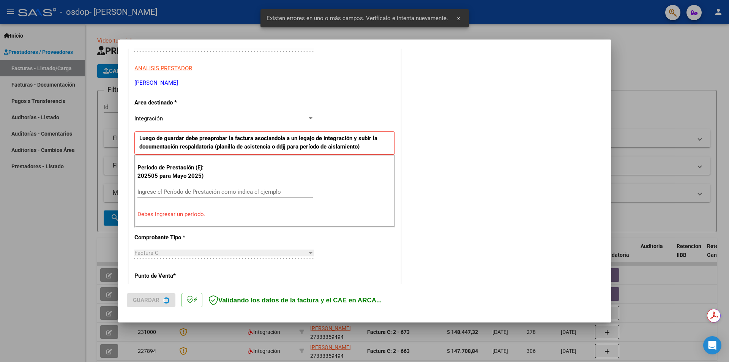
scroll to position [133, 0]
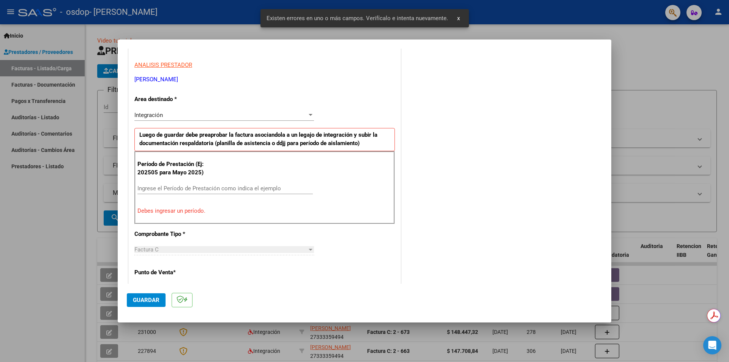
click at [199, 116] on div "Integración" at bounding box center [220, 115] width 173 height 7
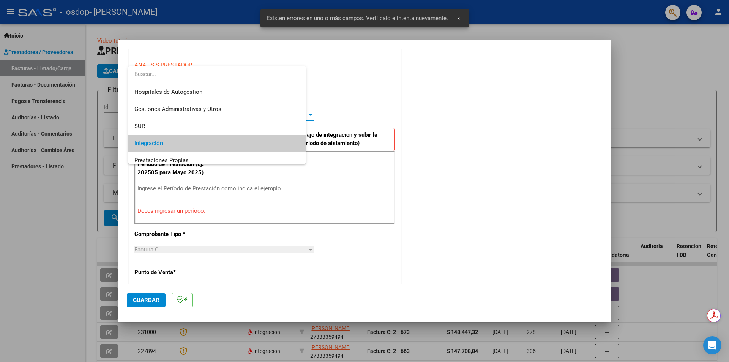
scroll to position [28, 0]
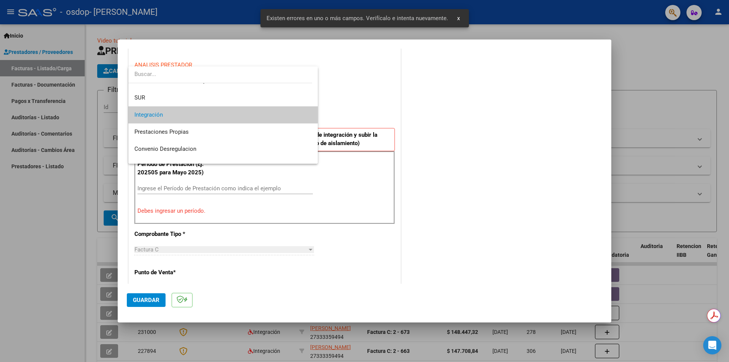
click at [199, 116] on span "Integración" at bounding box center [222, 114] width 177 height 17
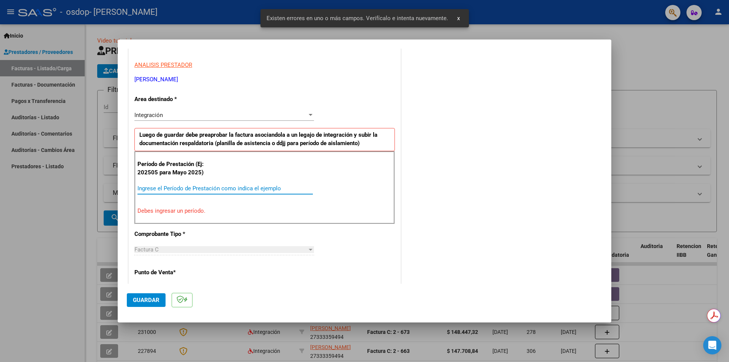
click at [195, 188] on input "Ingrese el Período de Prestación como indica el ejemplo" at bounding box center [226, 188] width 176 height 7
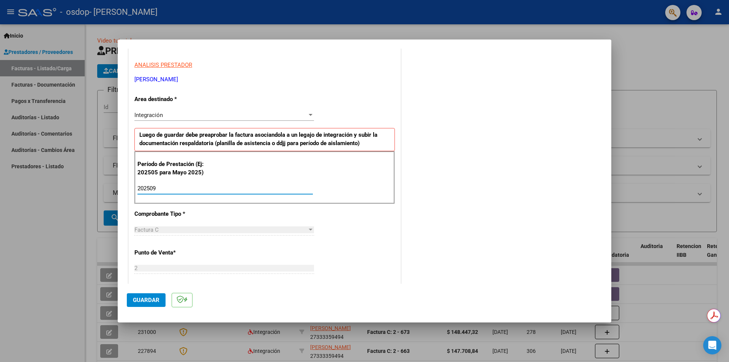
type input "202509"
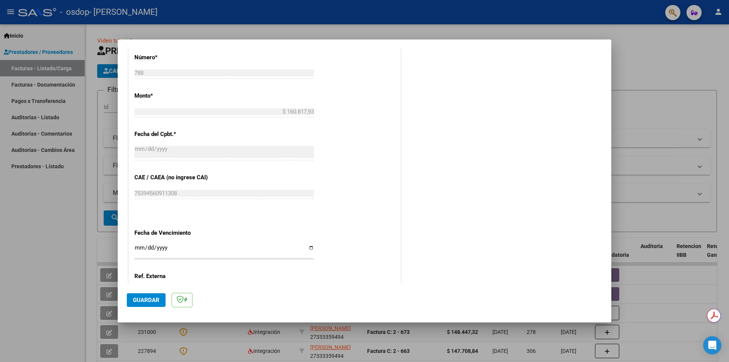
scroll to position [433, 0]
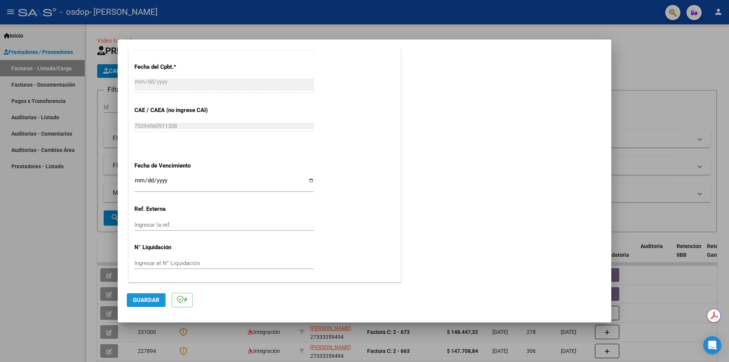
click at [155, 300] on span "Guardar" at bounding box center [146, 300] width 27 height 7
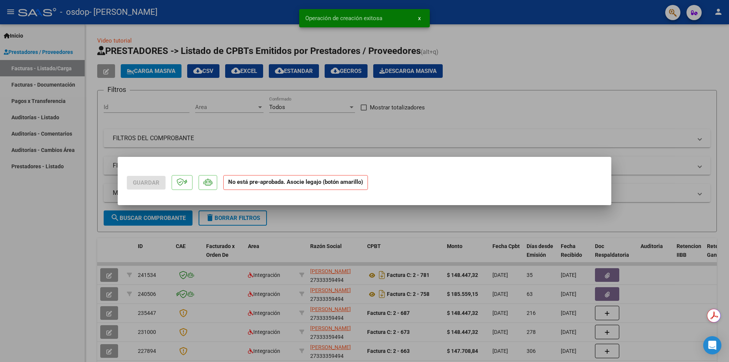
scroll to position [0, 0]
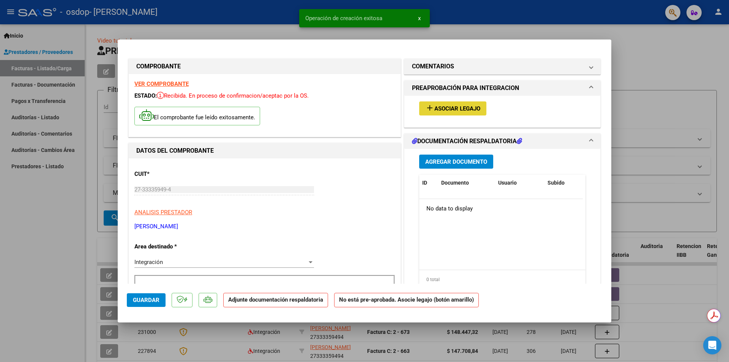
click at [445, 112] on span "Asociar Legajo" at bounding box center [458, 108] width 46 height 7
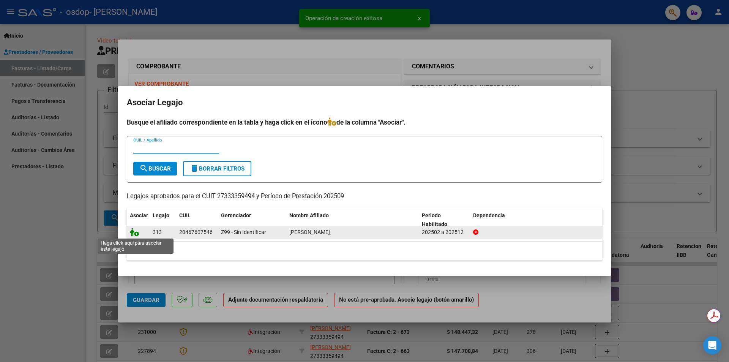
click at [137, 231] on icon at bounding box center [134, 232] width 9 height 8
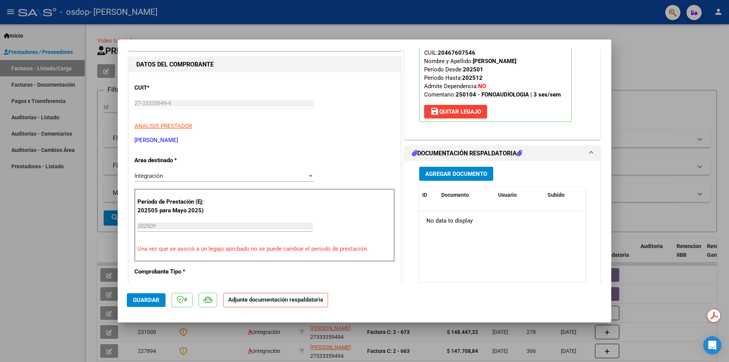
scroll to position [114, 0]
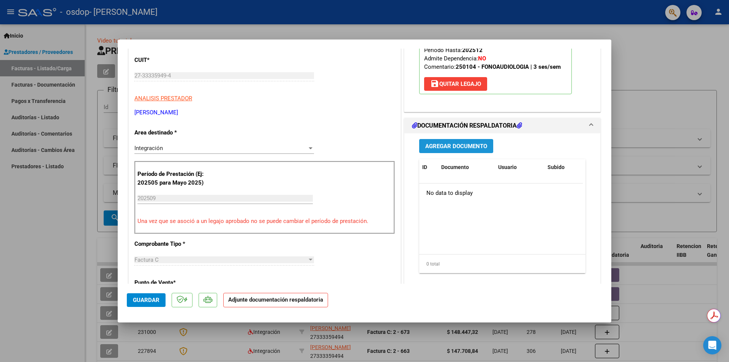
click at [476, 149] on span "Agregar Documento" at bounding box center [457, 146] width 62 height 7
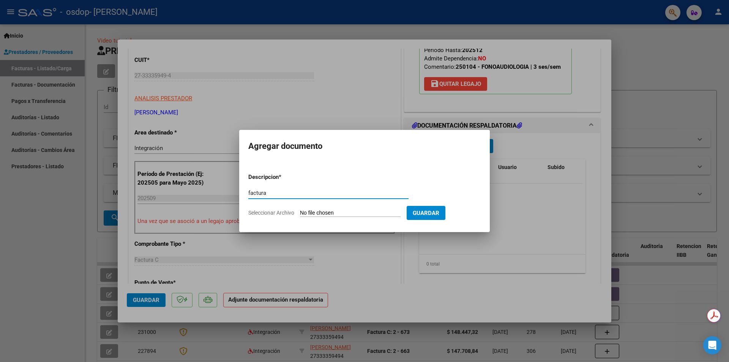
type input "factura"
click at [373, 210] on input "Seleccionar Archivo" at bounding box center [350, 213] width 101 height 7
type input "C:\fakepath\27333359494_011_00002_00000788Lovera,M.-FONO-Septiembre2025.pdf"
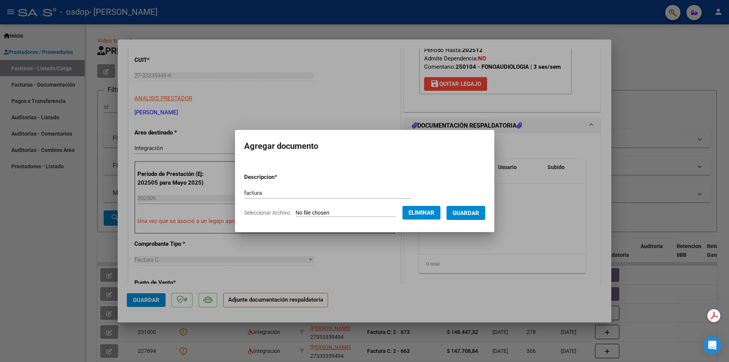
click at [464, 214] on span "Guardar" at bounding box center [466, 213] width 27 height 7
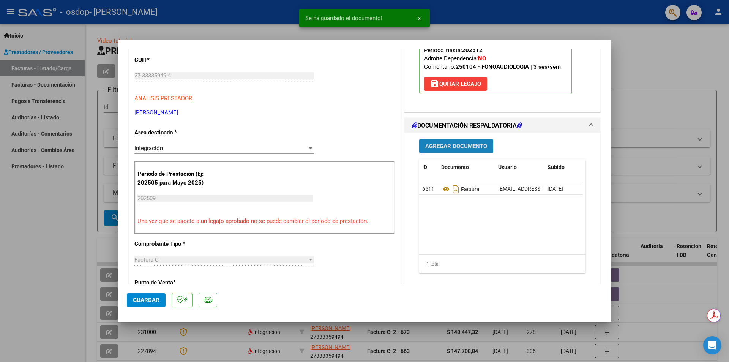
click at [457, 150] on button "Agregar Documento" at bounding box center [456, 146] width 74 height 14
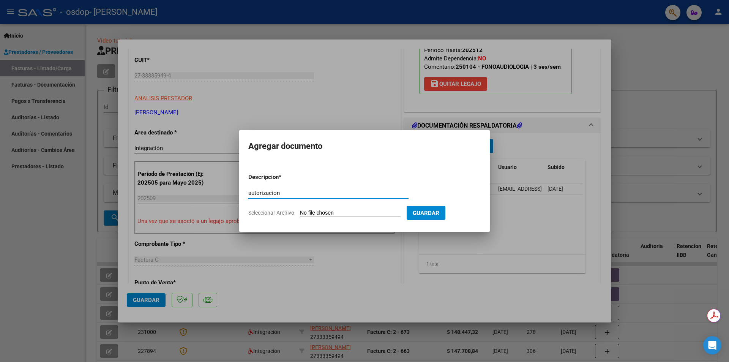
type input "autorizacion"
click at [390, 214] on input "Seleccionar Archivo" at bounding box center [350, 213] width 101 height 7
type input "C:\fakepath\LOVERA MATIAS.pdf"
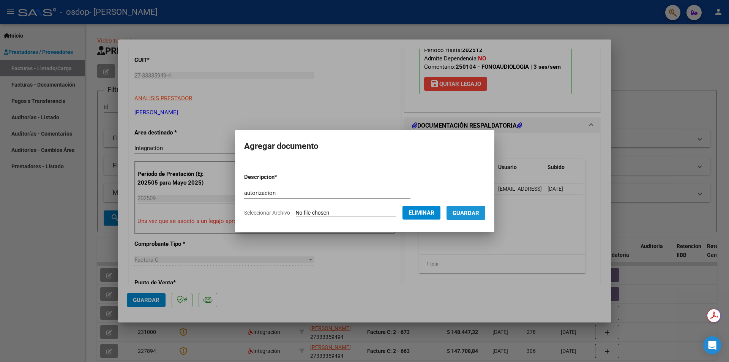
click at [471, 215] on span "Guardar" at bounding box center [466, 213] width 27 height 7
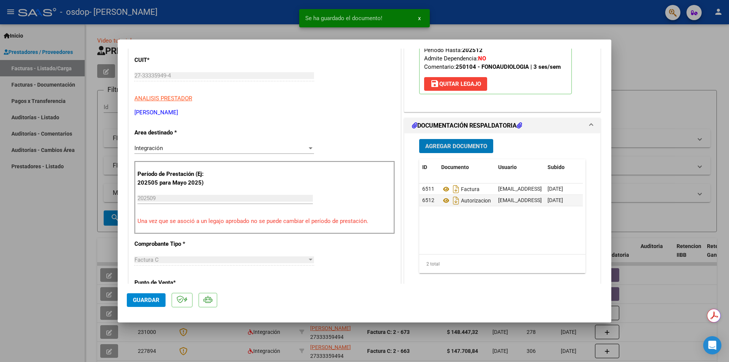
click at [449, 148] on span "Agregar Documento" at bounding box center [457, 146] width 62 height 7
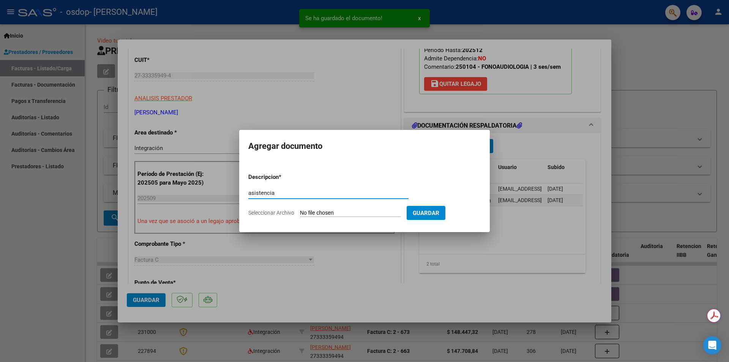
type input "asistencia"
click at [378, 214] on input "Seleccionar Archivo" at bounding box center [350, 213] width 101 height 7
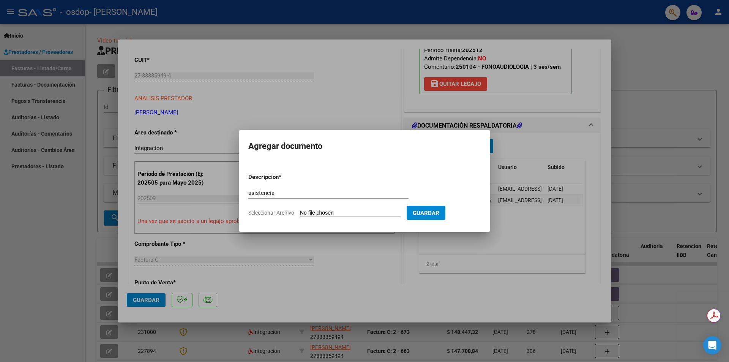
type input "C:\fakepath\ASIST FONO SEPTIEMBRE LOVERA.pdf"
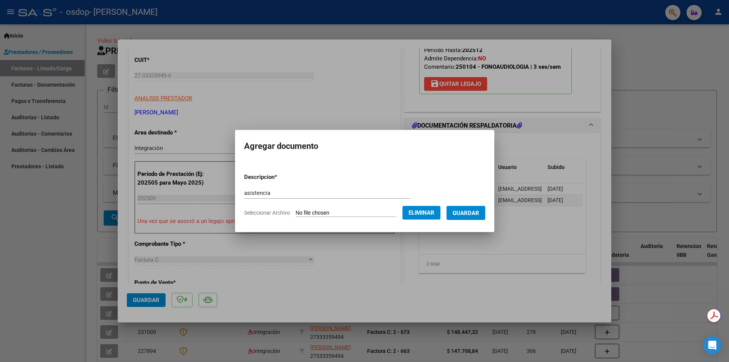
click at [478, 211] on span "Guardar" at bounding box center [466, 213] width 27 height 7
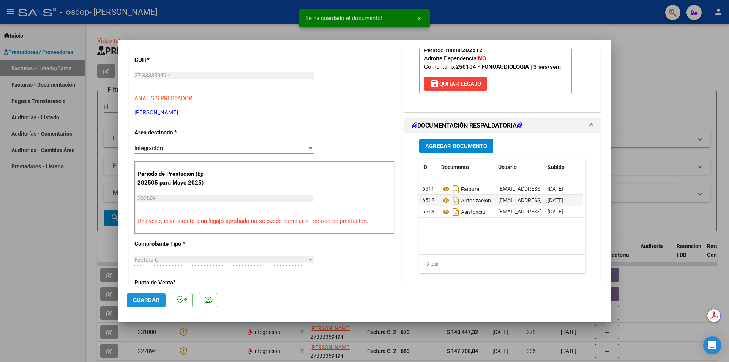
click at [159, 302] on span "Guardar" at bounding box center [146, 300] width 27 height 7
click at [479, 25] on div at bounding box center [364, 181] width 729 height 362
type input "$ 0,00"
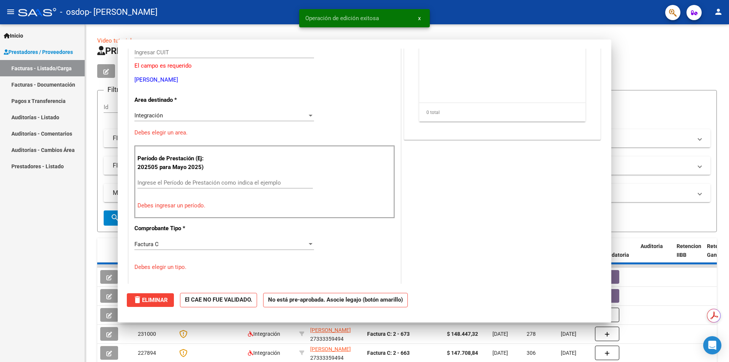
scroll to position [91, 0]
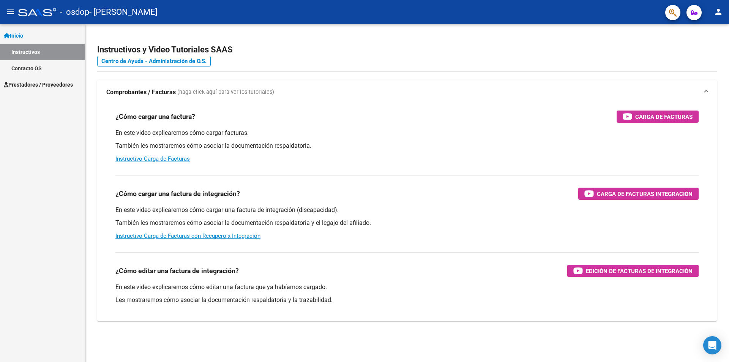
click at [33, 84] on span "Prestadores / Proveedores" at bounding box center [38, 85] width 69 height 8
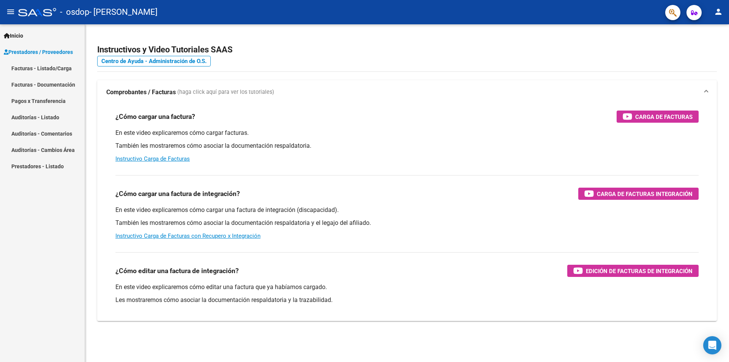
click at [35, 68] on link "Facturas - Listado/Carga" at bounding box center [42, 68] width 85 height 16
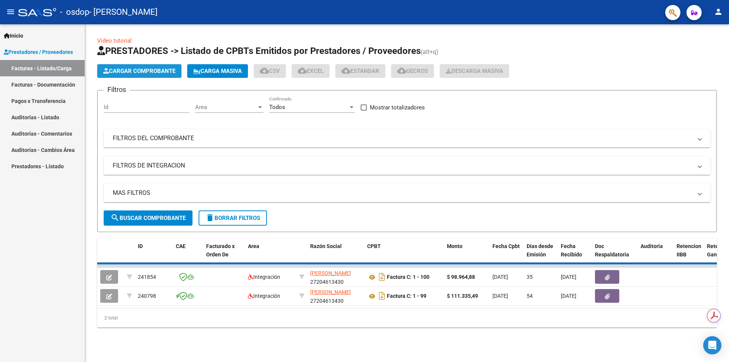
click at [120, 71] on span "Cargar Comprobante" at bounding box center [139, 71] width 72 height 7
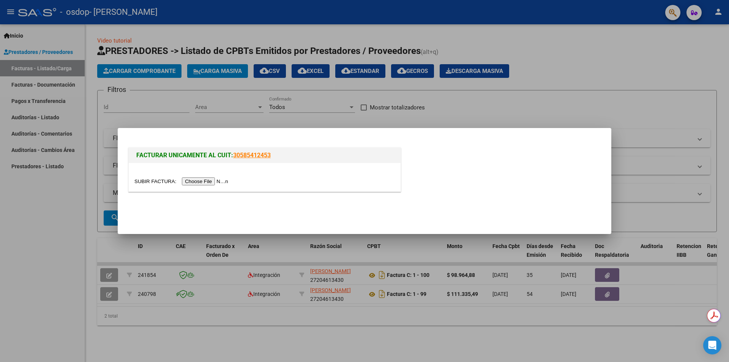
click at [207, 182] on input "file" at bounding box center [182, 181] width 96 height 8
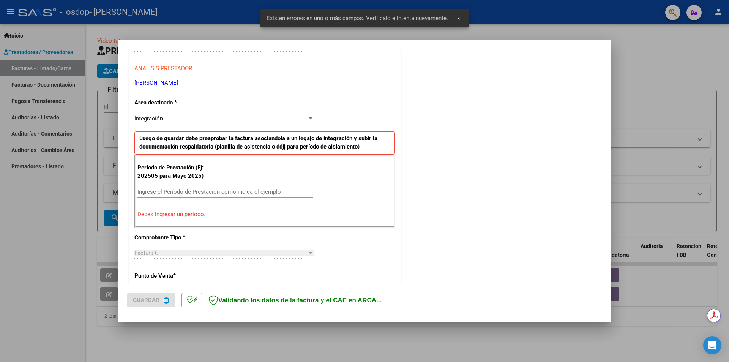
scroll to position [133, 0]
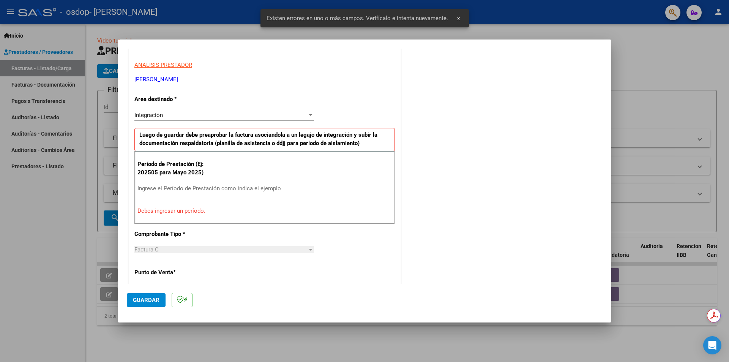
click at [187, 187] on input "Ingrese el Período de Prestación como indica el ejemplo" at bounding box center [226, 188] width 176 height 7
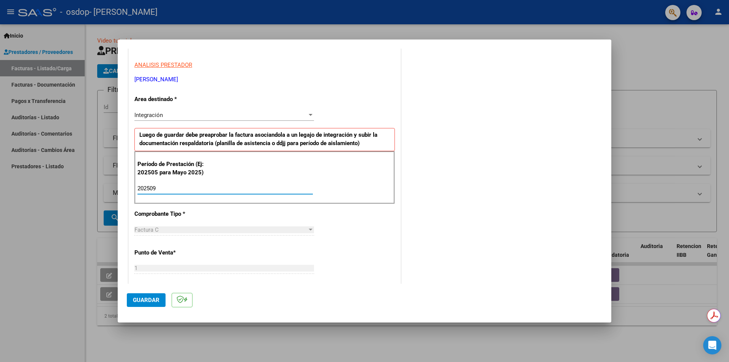
type input "202509"
click at [155, 301] on span "Guardar" at bounding box center [146, 300] width 27 height 7
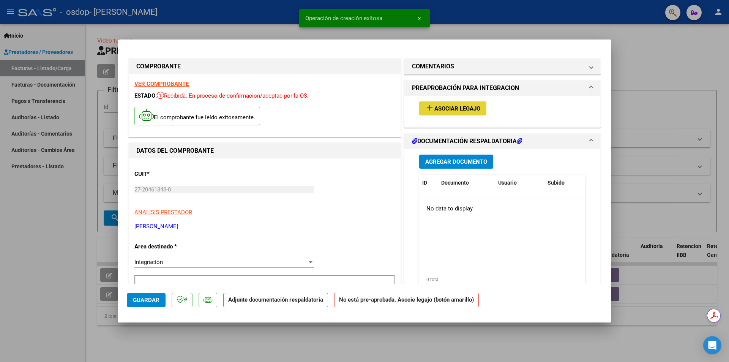
click at [435, 105] on span "Asociar Legajo" at bounding box center [458, 108] width 46 height 7
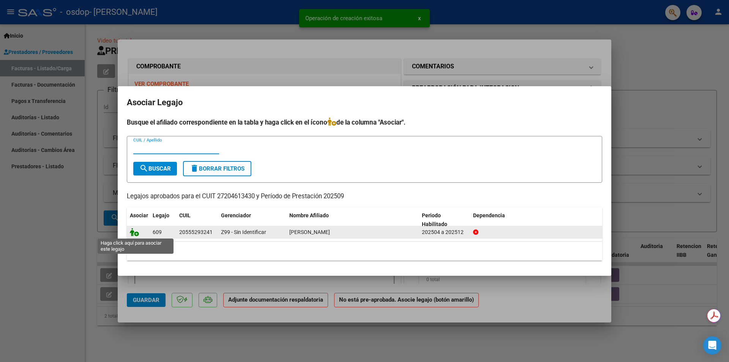
click at [131, 234] on icon at bounding box center [134, 232] width 9 height 8
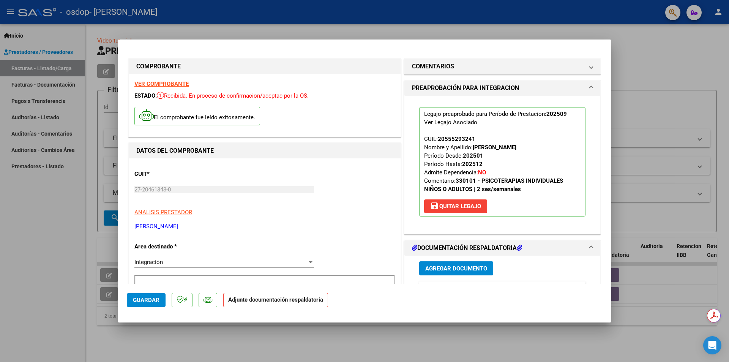
scroll to position [38, 0]
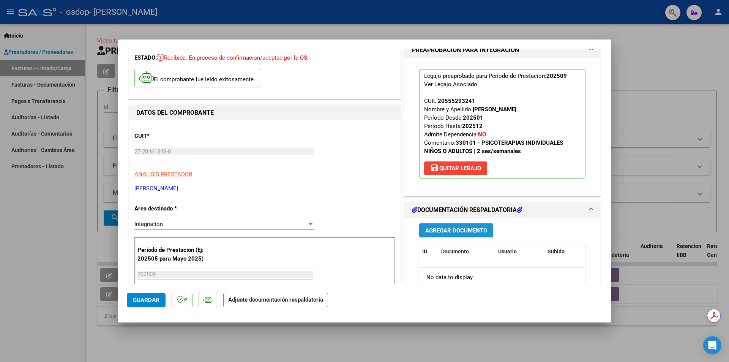
click at [445, 232] on span "Agregar Documento" at bounding box center [457, 230] width 62 height 7
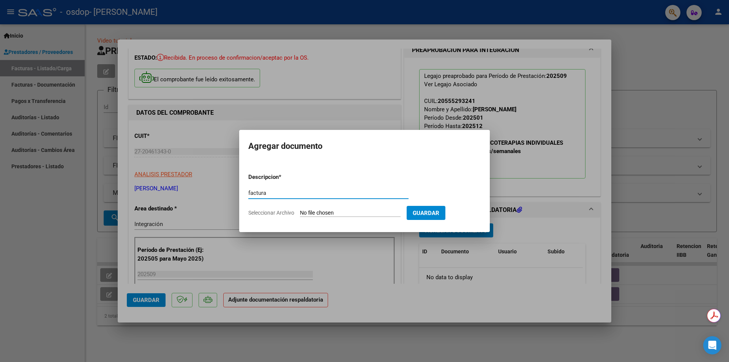
type input "factura"
click at [398, 214] on input "Seleccionar Archivo" at bounding box center [350, 213] width 101 height 7
type input "C:\fakepath\27204613430_011_00001_00000103QUINTERO [PERSON_NAME].pdf"
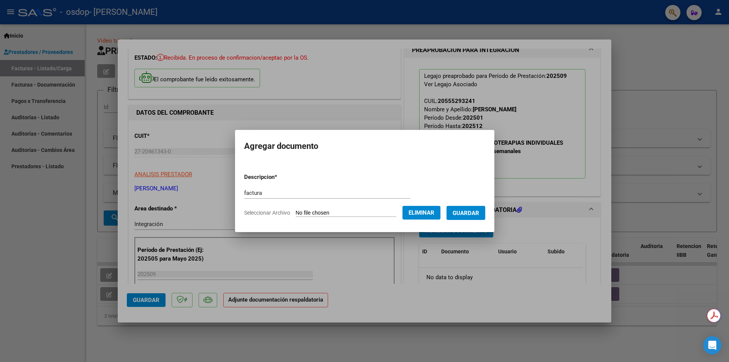
click at [470, 216] on span "Guardar" at bounding box center [466, 213] width 27 height 7
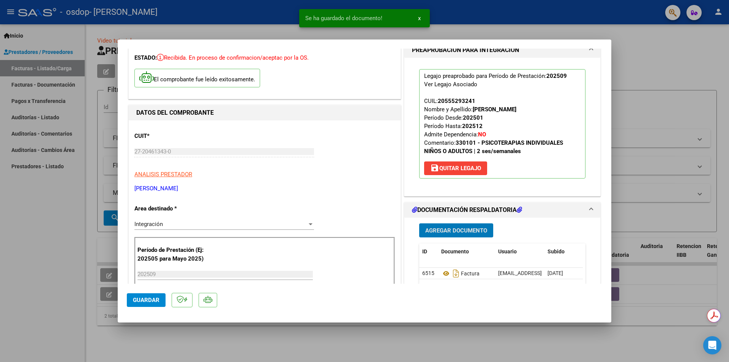
click at [448, 228] on span "Agregar Documento" at bounding box center [457, 230] width 62 height 7
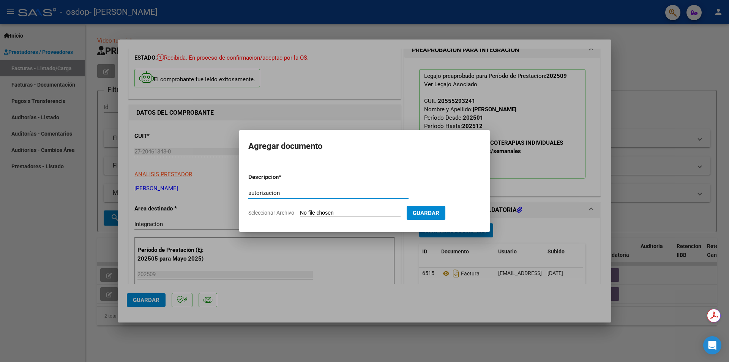
type input "autorizacion"
click at [345, 213] on input "Seleccionar Archivo" at bounding box center [350, 213] width 101 height 7
type input "C:\fakepath\[PERSON_NAME] TERAPIAS.pdf"
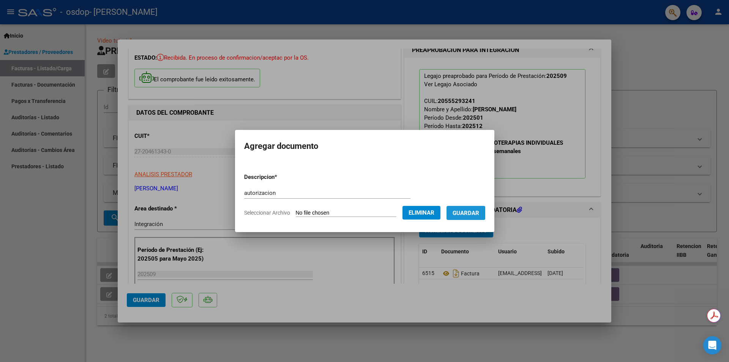
click at [475, 219] on button "Guardar" at bounding box center [466, 213] width 39 height 14
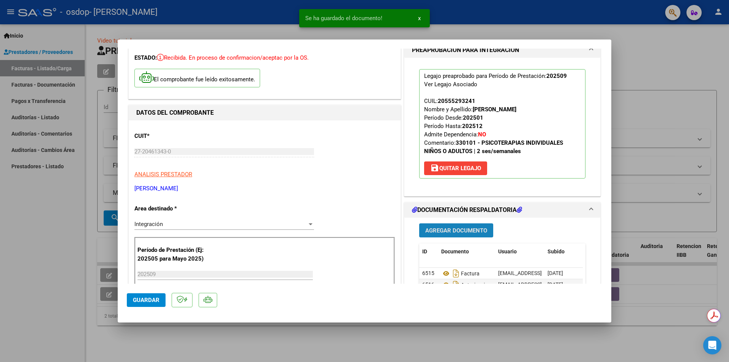
click at [468, 227] on span "Agregar Documento" at bounding box center [457, 230] width 62 height 7
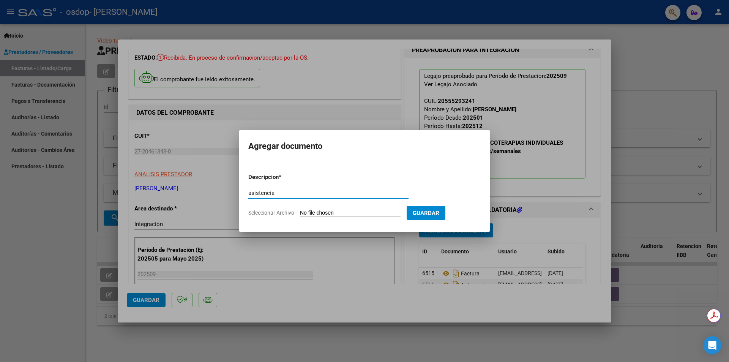
type input "asistencia"
click at [386, 210] on input "Seleccionar Archivo" at bounding box center [350, 213] width 101 height 7
type input "C:\fakepath\ASIST PS SEPTIEMBRE [PERSON_NAME].pdf"
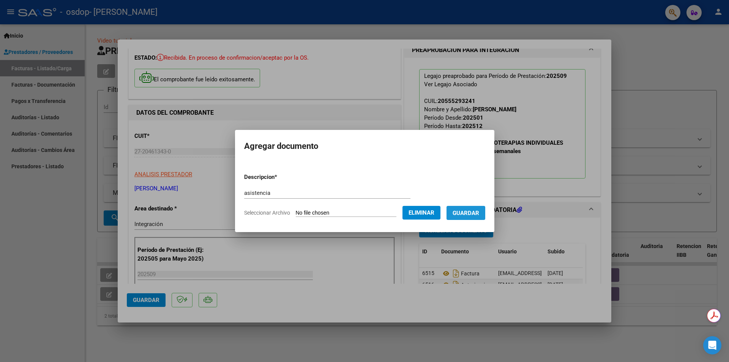
click at [479, 214] on span "Guardar" at bounding box center [466, 213] width 27 height 7
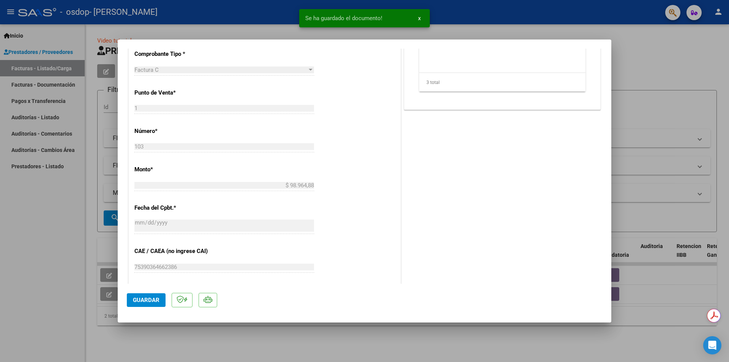
scroll to position [445, 0]
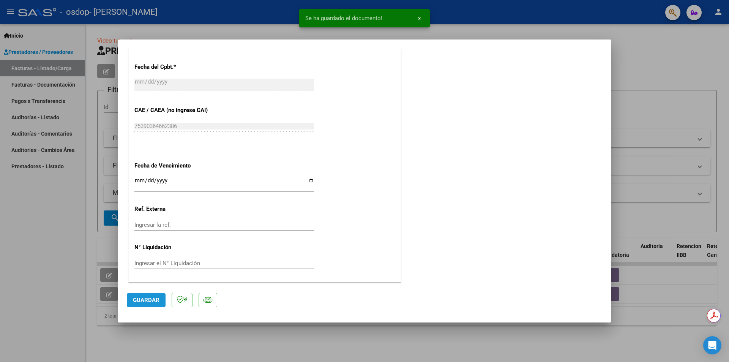
click at [160, 301] on button "Guardar" at bounding box center [146, 300] width 39 height 14
click at [33, 298] on div at bounding box center [364, 181] width 729 height 362
type input "$ 0,00"
